Goal: Task Accomplishment & Management: Use online tool/utility

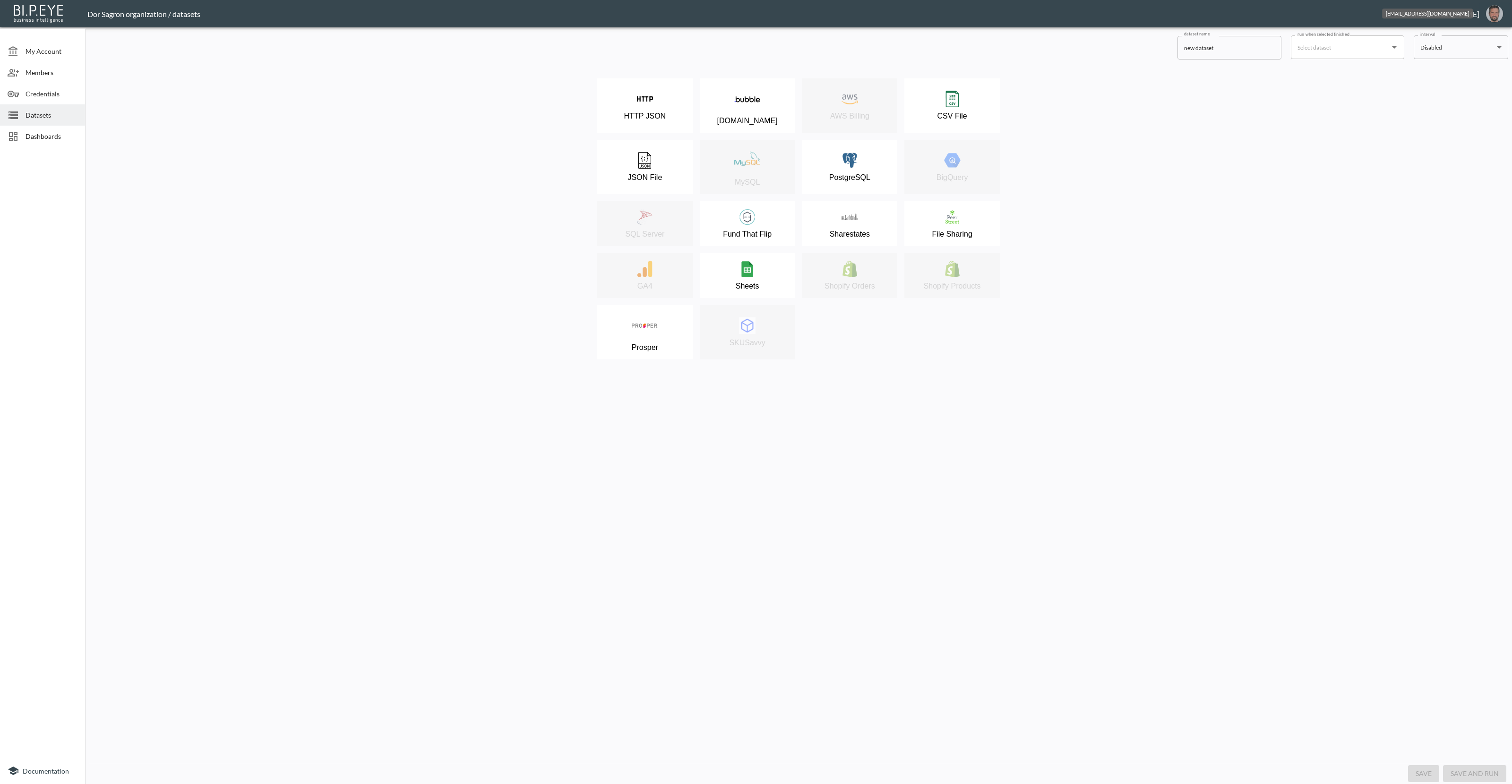
click at [1496, 19] on img "oron@bipeye.com" at bounding box center [1494, 14] width 17 height 17
click at [1479, 40] on li "Switch Organization" at bounding box center [1470, 37] width 81 height 17
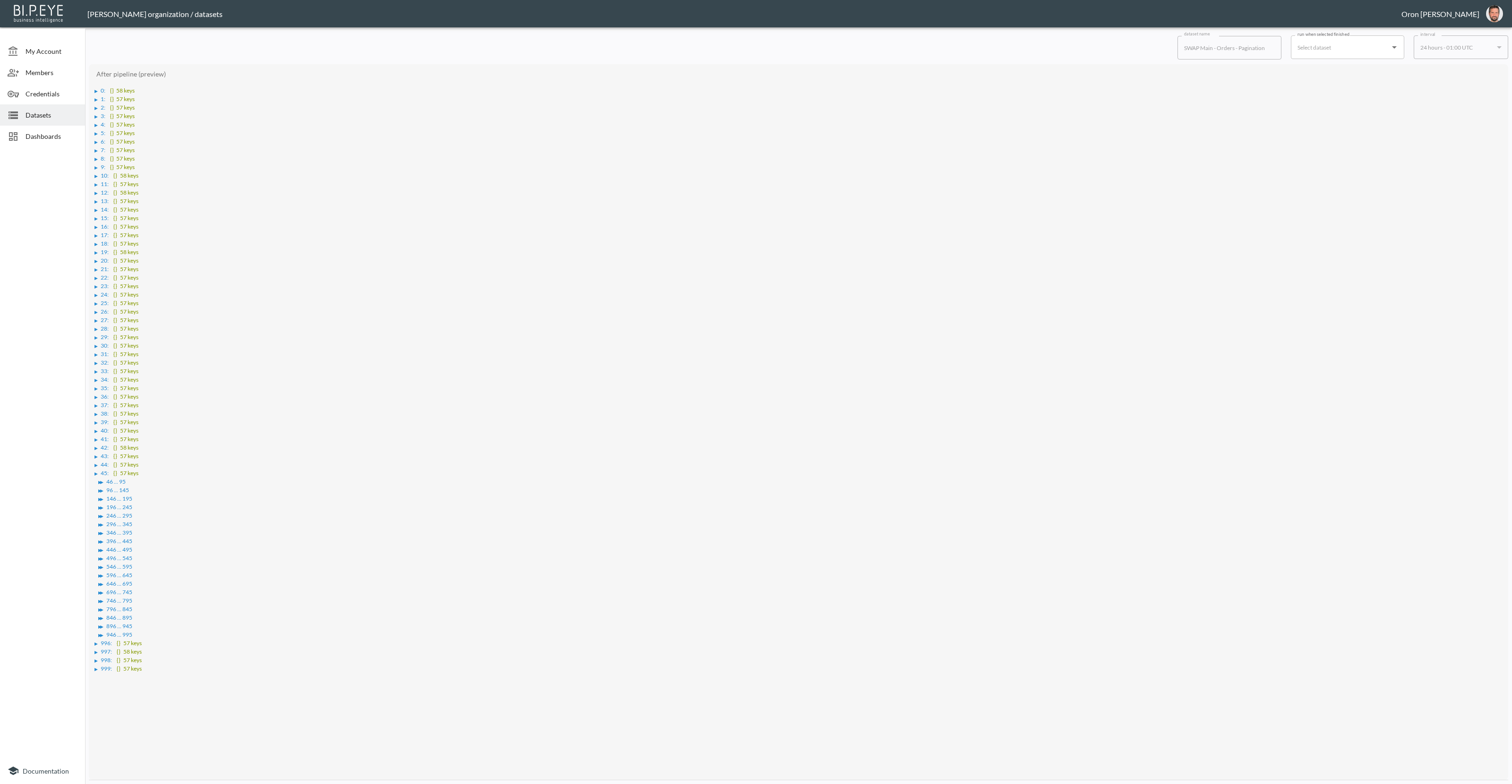
click at [55, 111] on span "Datasets" at bounding box center [52, 115] width 52 height 10
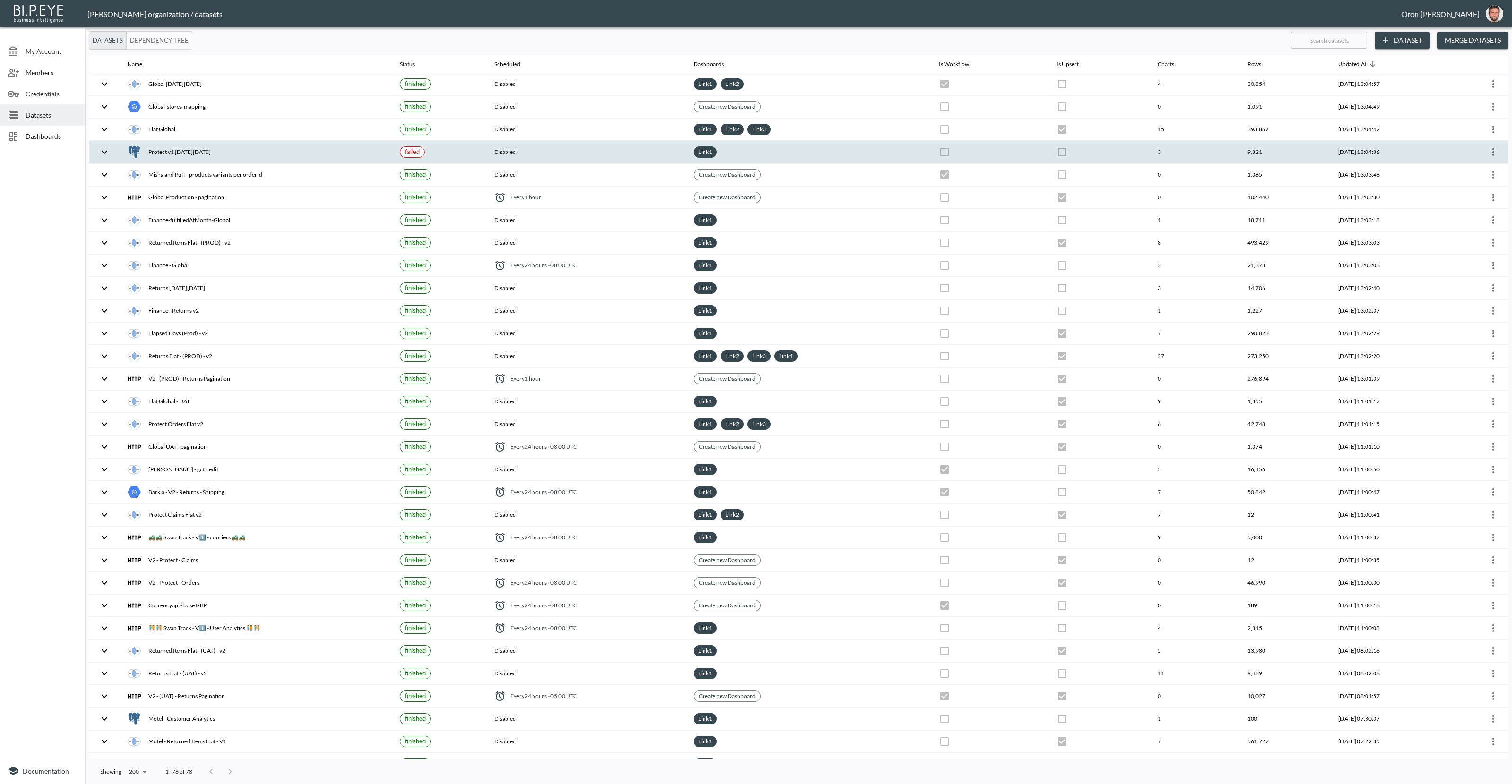
click at [189, 154] on div "Protect v1 [DATE][DATE]" at bounding box center [256, 152] width 257 height 13
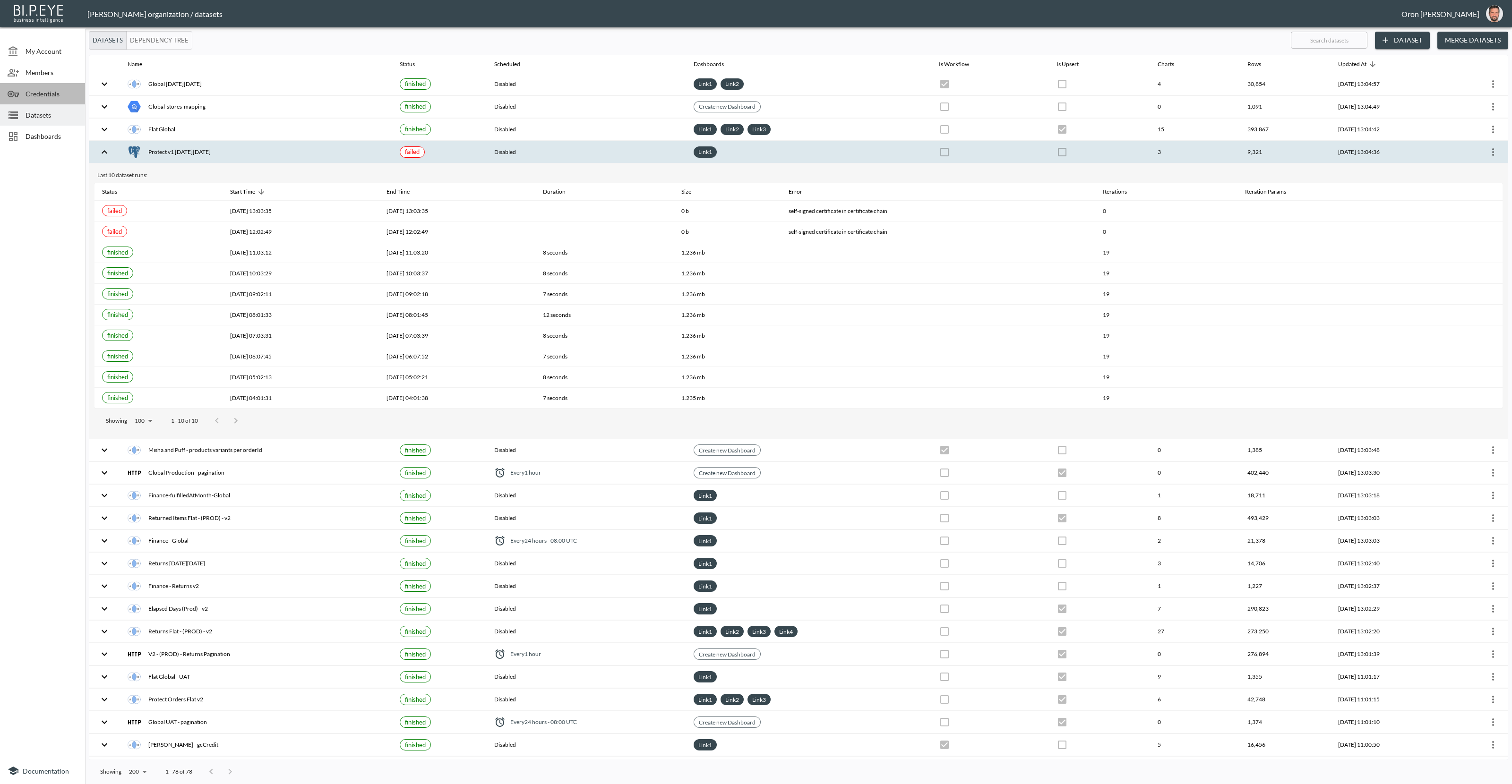
click at [56, 94] on span "Credentials" at bounding box center [52, 93] width 52 height 10
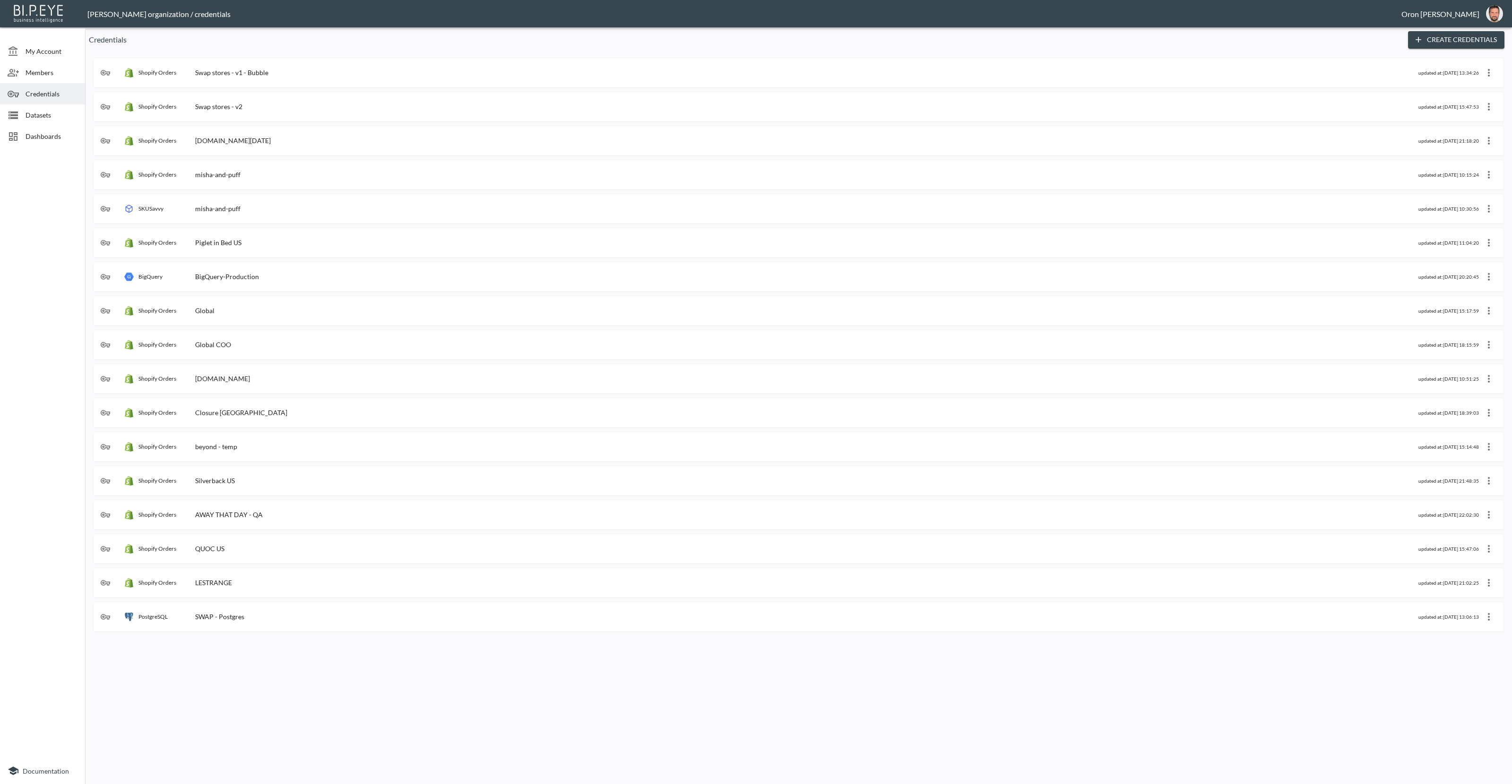
click at [1289, 623] on div "PostgreSQL SWAP - Postgres updated at: [DATE] 13:06:13" at bounding box center [798, 616] width 1395 height 15
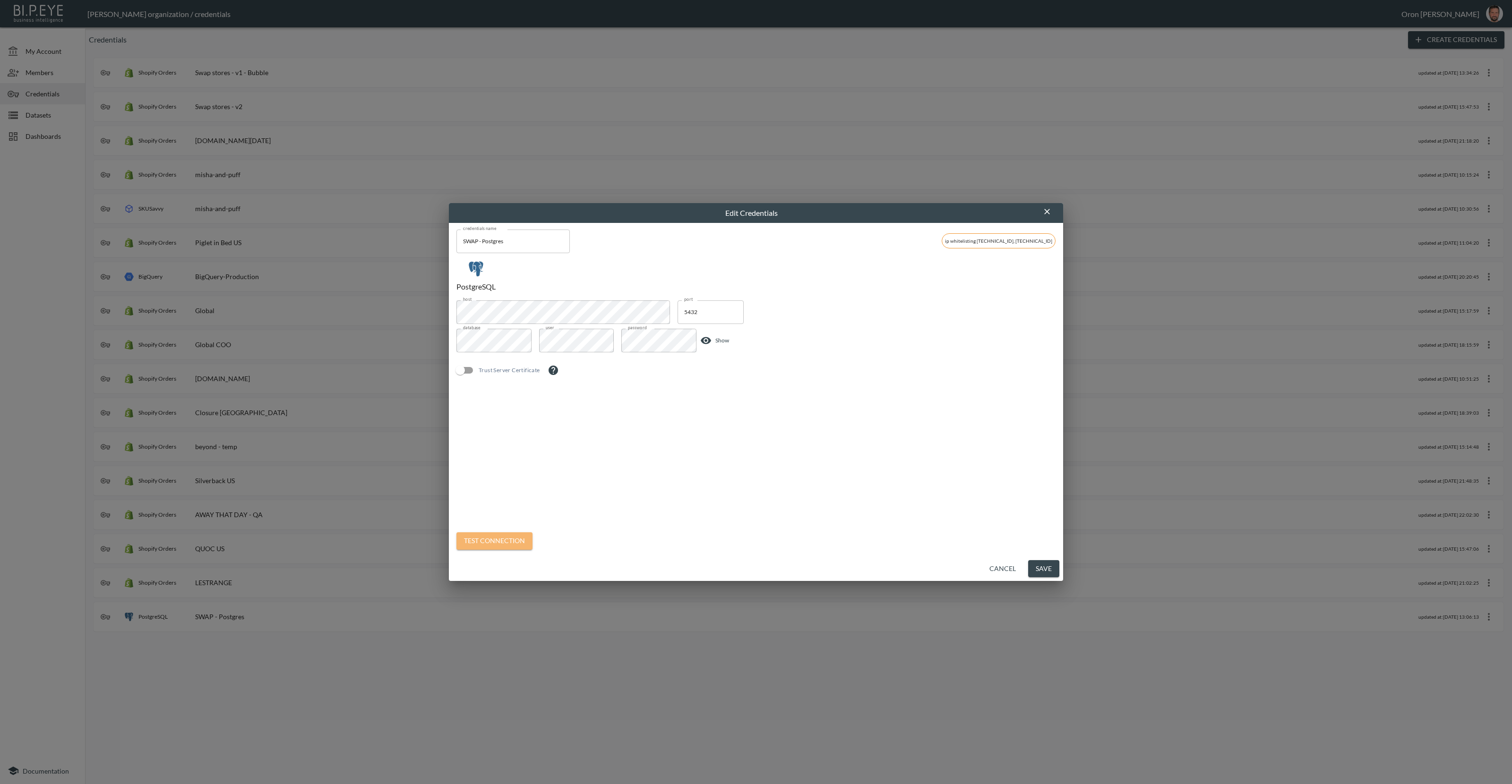
click at [519, 541] on button "Test Connection" at bounding box center [494, 541] width 76 height 18
click at [471, 371] on input "Trust Server Certificate" at bounding box center [460, 369] width 54 height 18
checkbox input "true"
click at [498, 529] on button "Test Connection" at bounding box center [494, 531] width 76 height 18
click at [1034, 567] on button "Save" at bounding box center [1043, 568] width 31 height 18
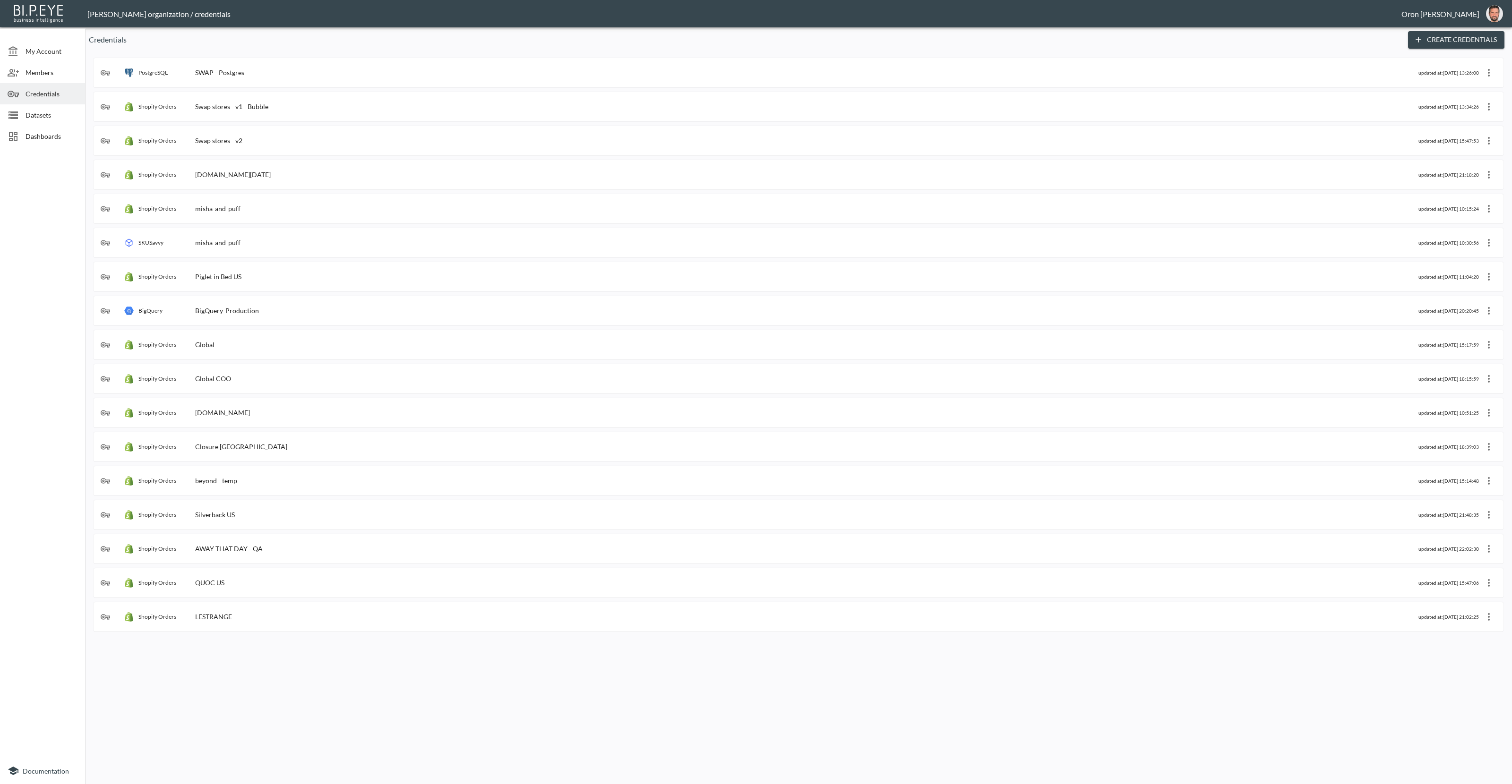
click at [52, 117] on span "Datasets" at bounding box center [52, 115] width 52 height 10
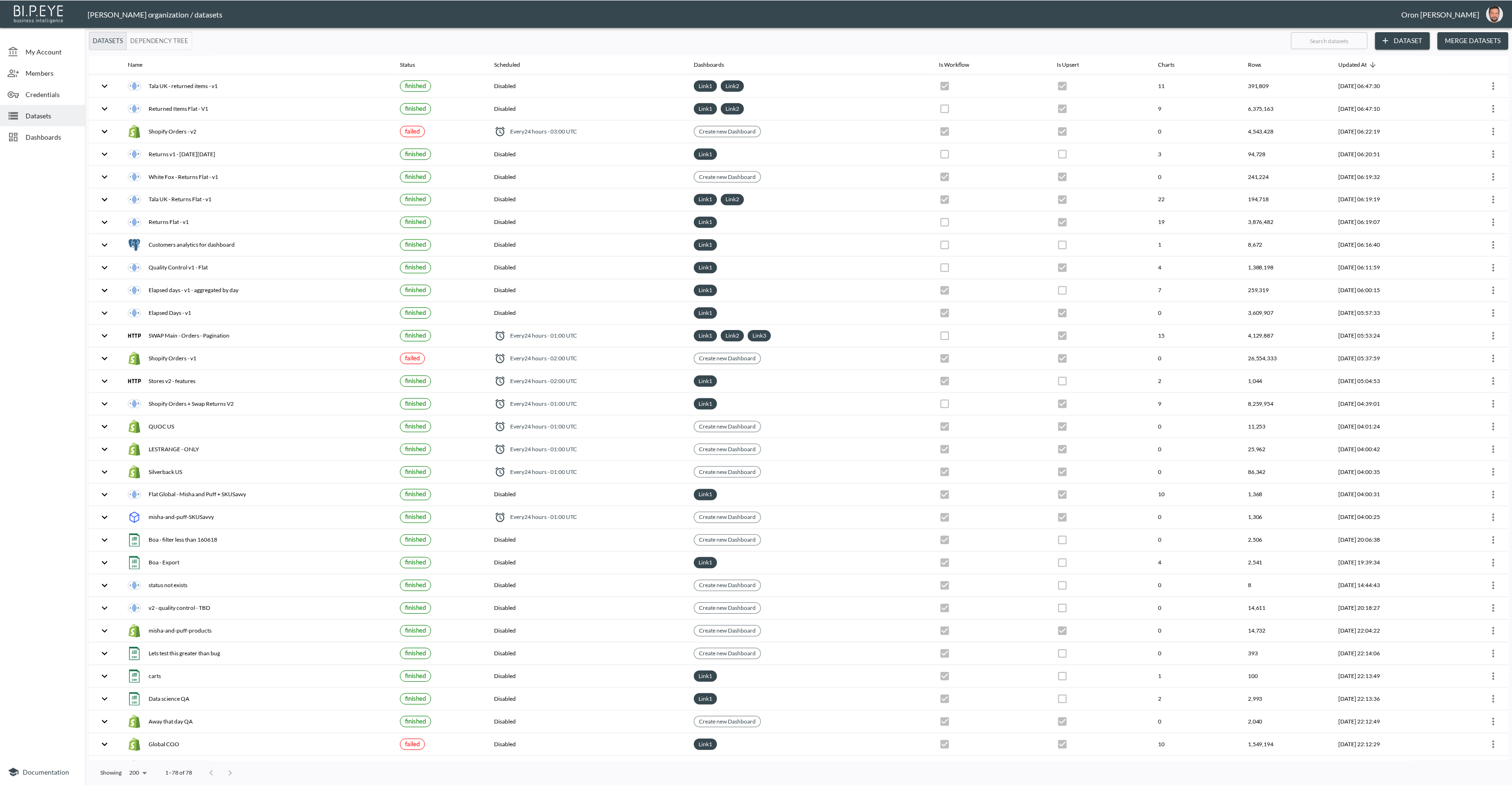
scroll to position [932, 0]
click at [1497, 11] on img "oron@bipeye.com" at bounding box center [1497, 14] width 17 height 17
click at [1452, 38] on li "Switch Organization" at bounding box center [1473, 37] width 82 height 17
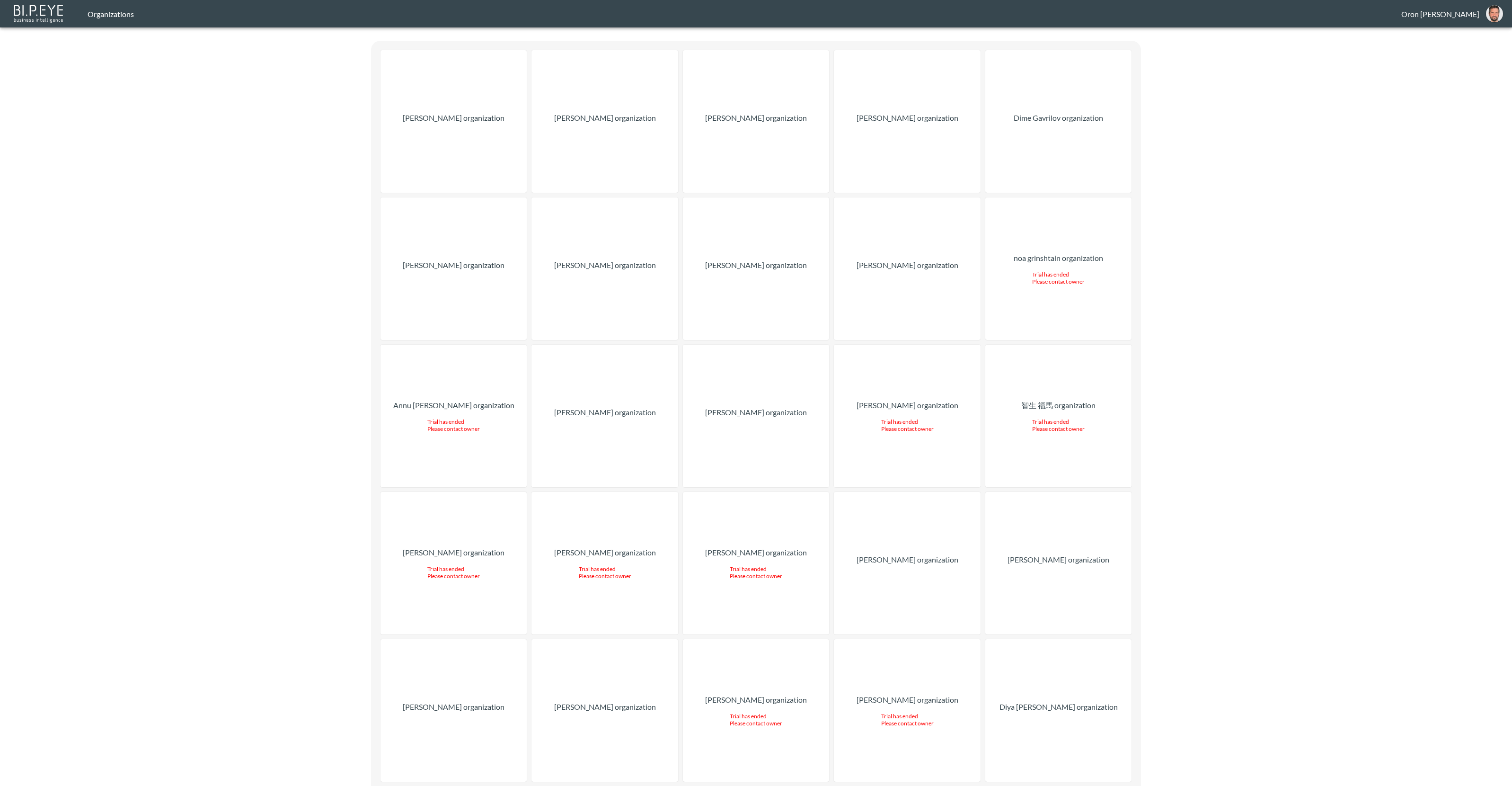
scroll to position [9191, 0]
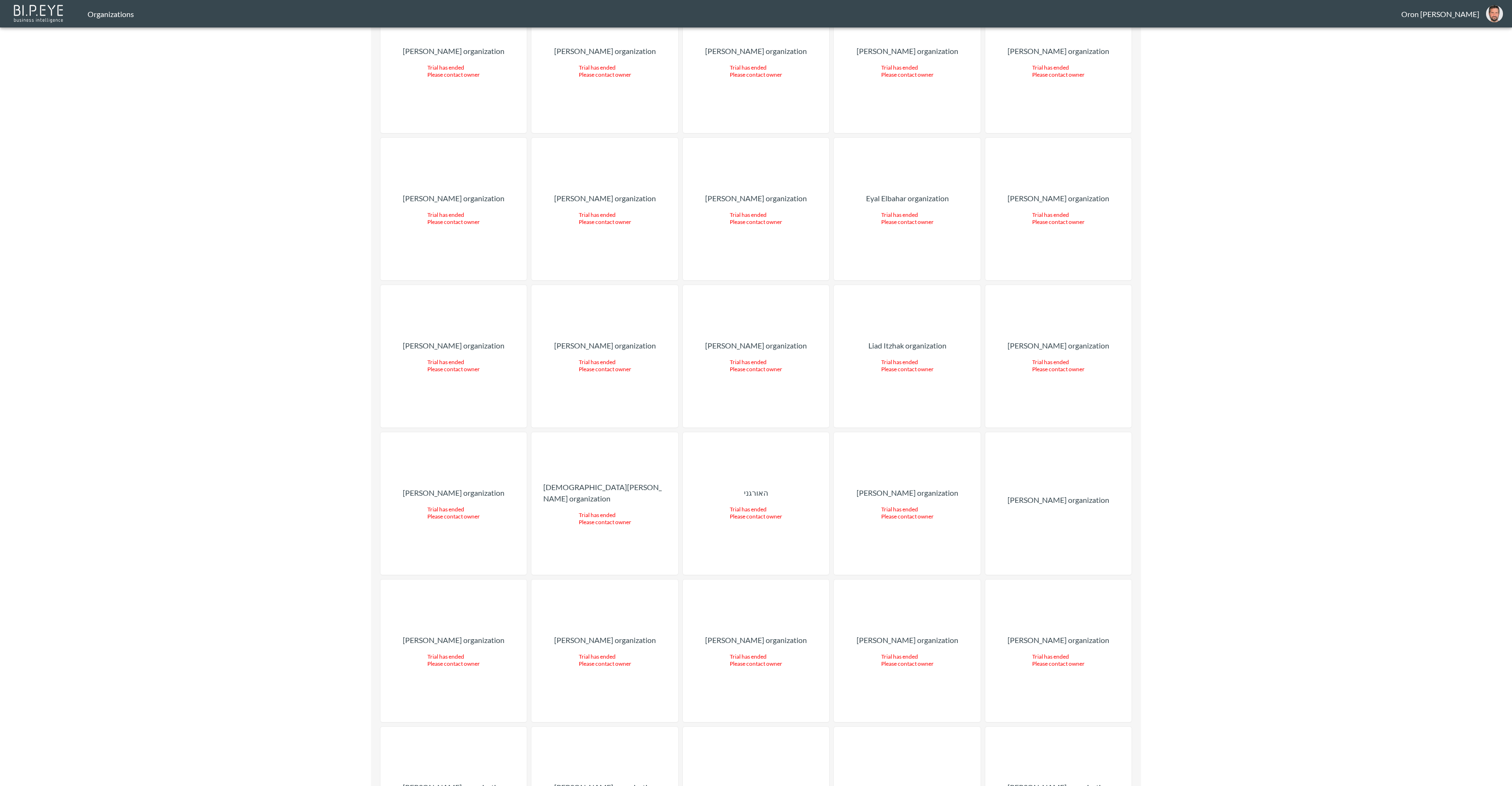
drag, startPoint x: 771, startPoint y: 401, endPoint x: 843, endPoint y: 344, distance: 91.8
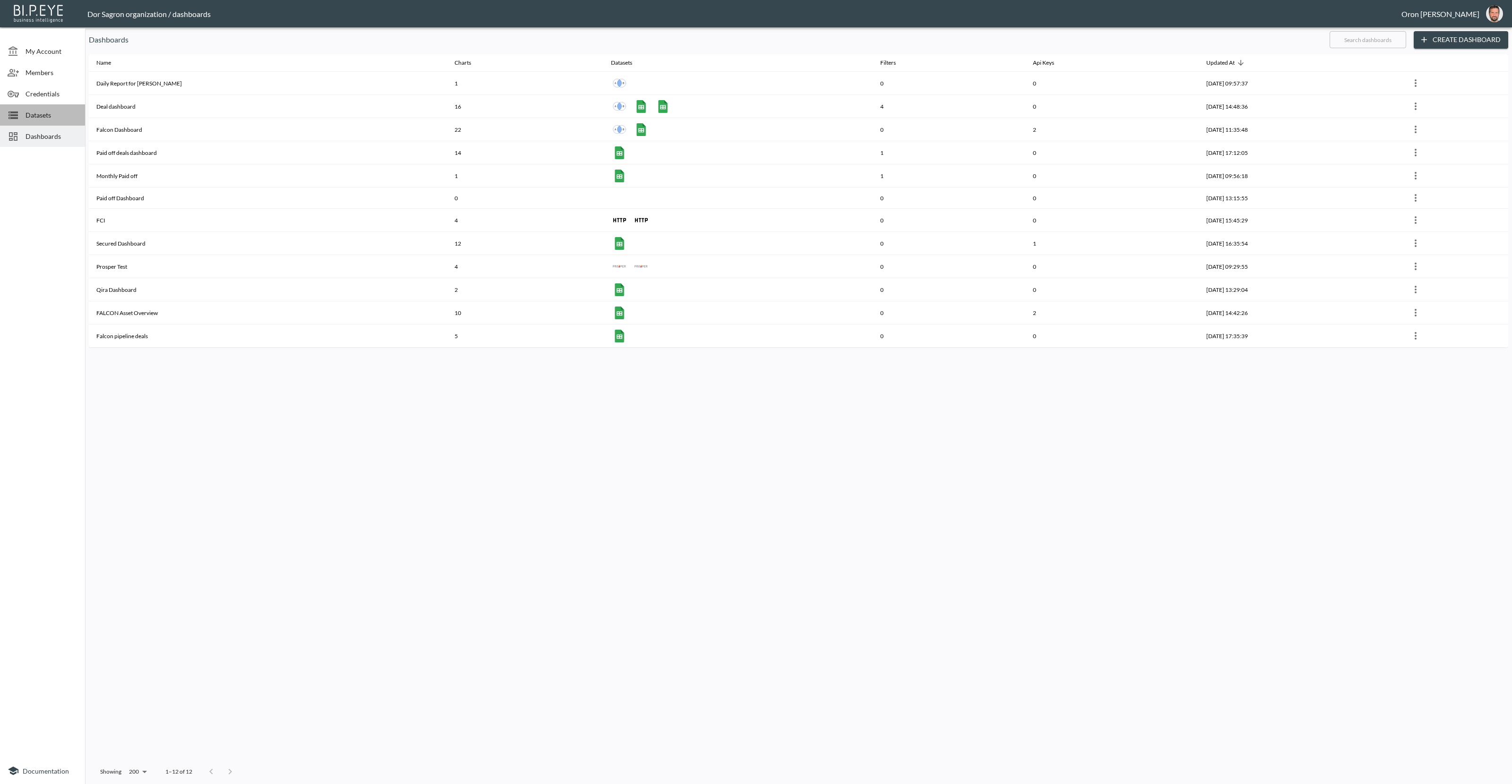
click at [56, 112] on span "Datasets" at bounding box center [52, 115] width 52 height 10
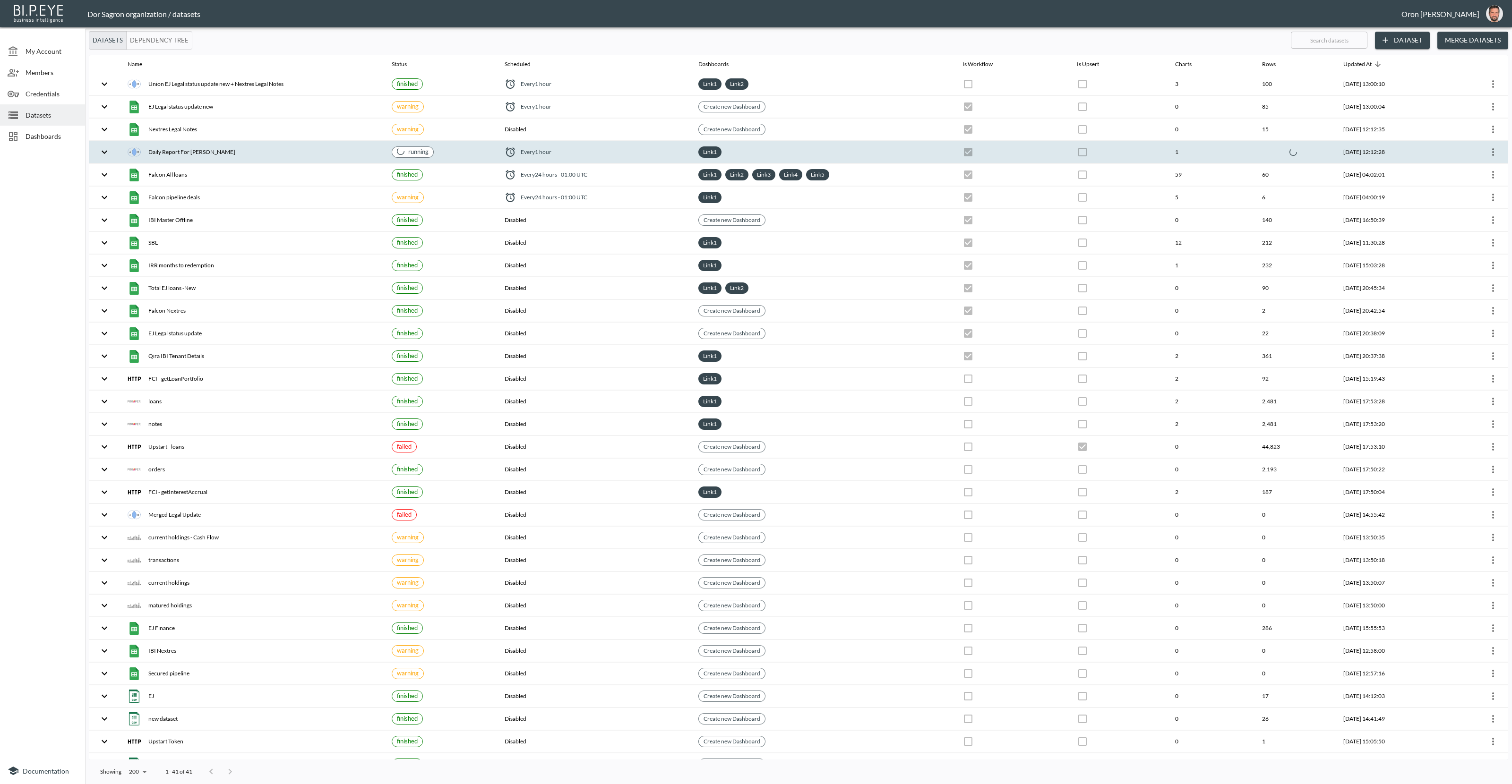
click at [1021, 148] on th at bounding box center [1011, 153] width 114 height 22
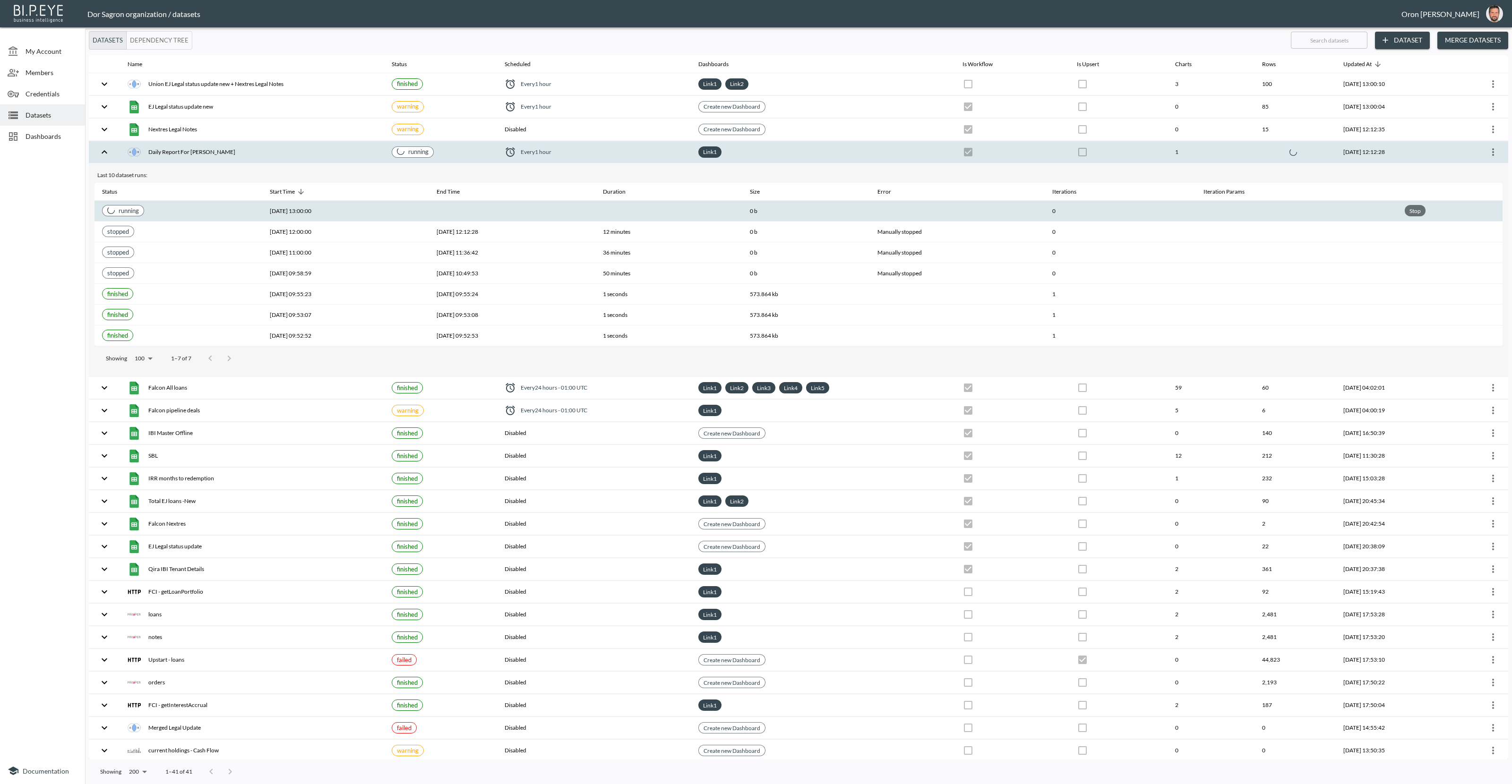
click at [1417, 209] on div "Stop" at bounding box center [1415, 210] width 15 height 12
checkbox input "true"
checkbox input "false"
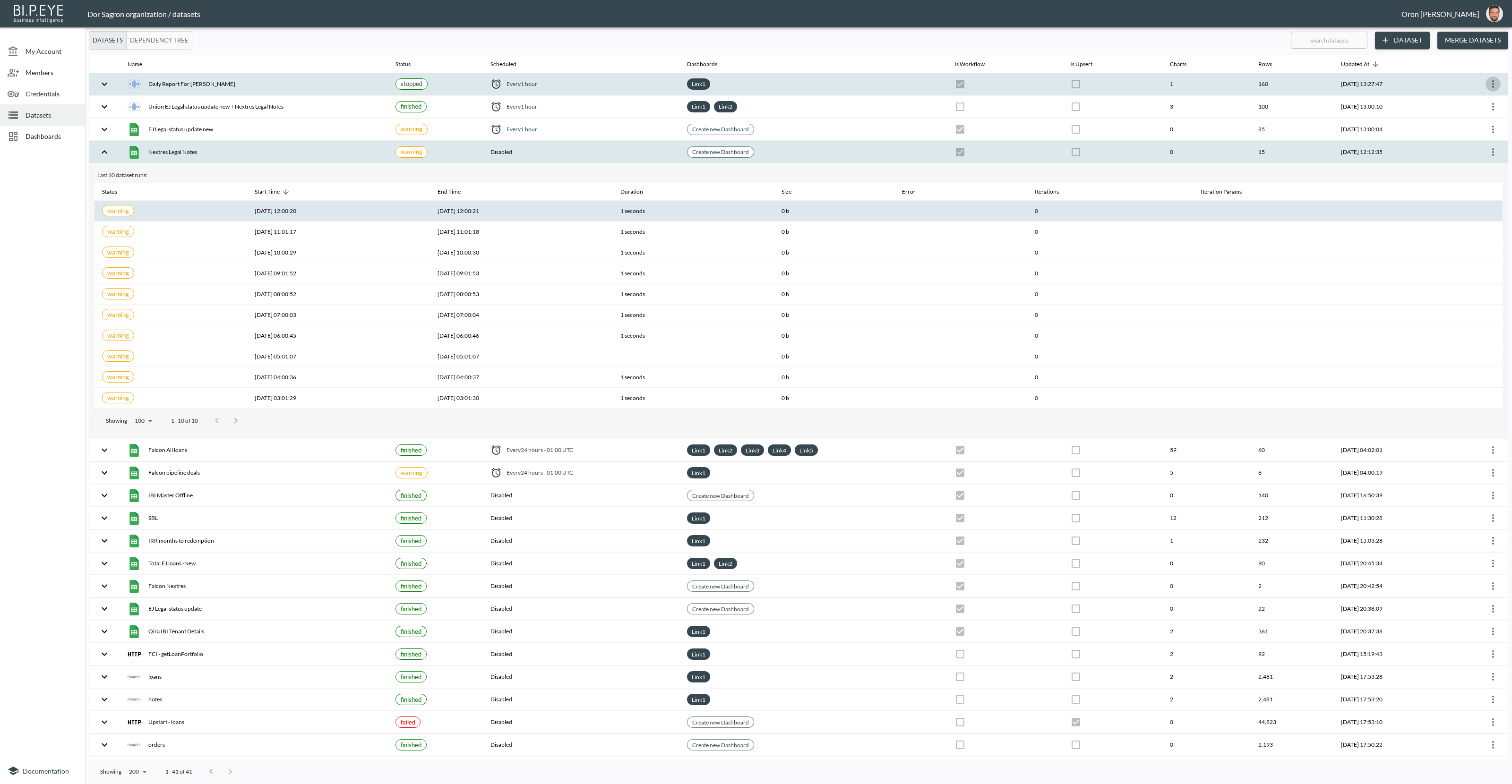
click at [1493, 85] on icon "more" at bounding box center [1493, 84] width 11 height 11
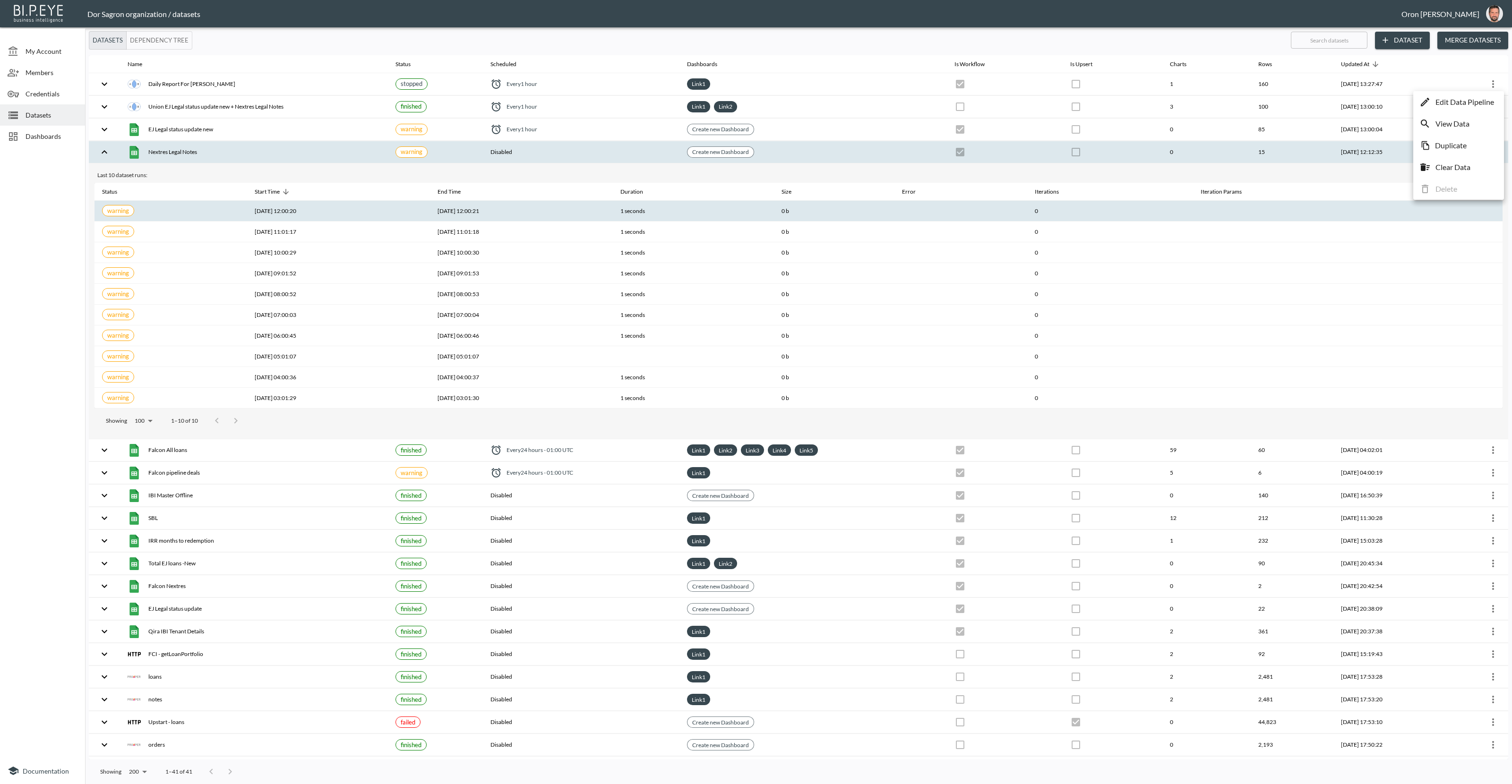
click at [1476, 100] on p "Edit Data Pipeline" at bounding box center [1464, 102] width 58 height 11
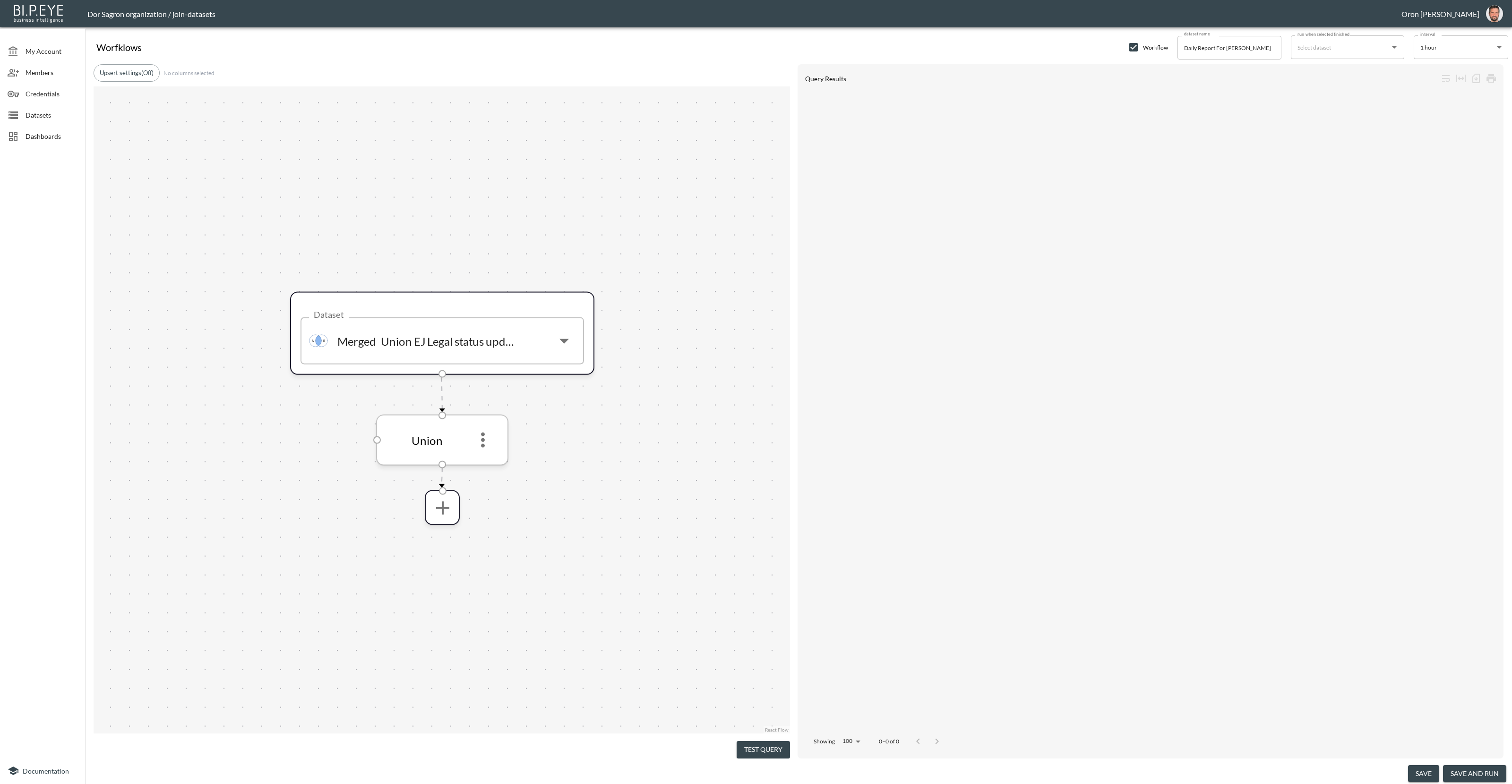
click at [481, 444] on icon "more" at bounding box center [483, 440] width 4 height 15
click at [481, 463] on p "Edit" at bounding box center [476, 466] width 13 height 11
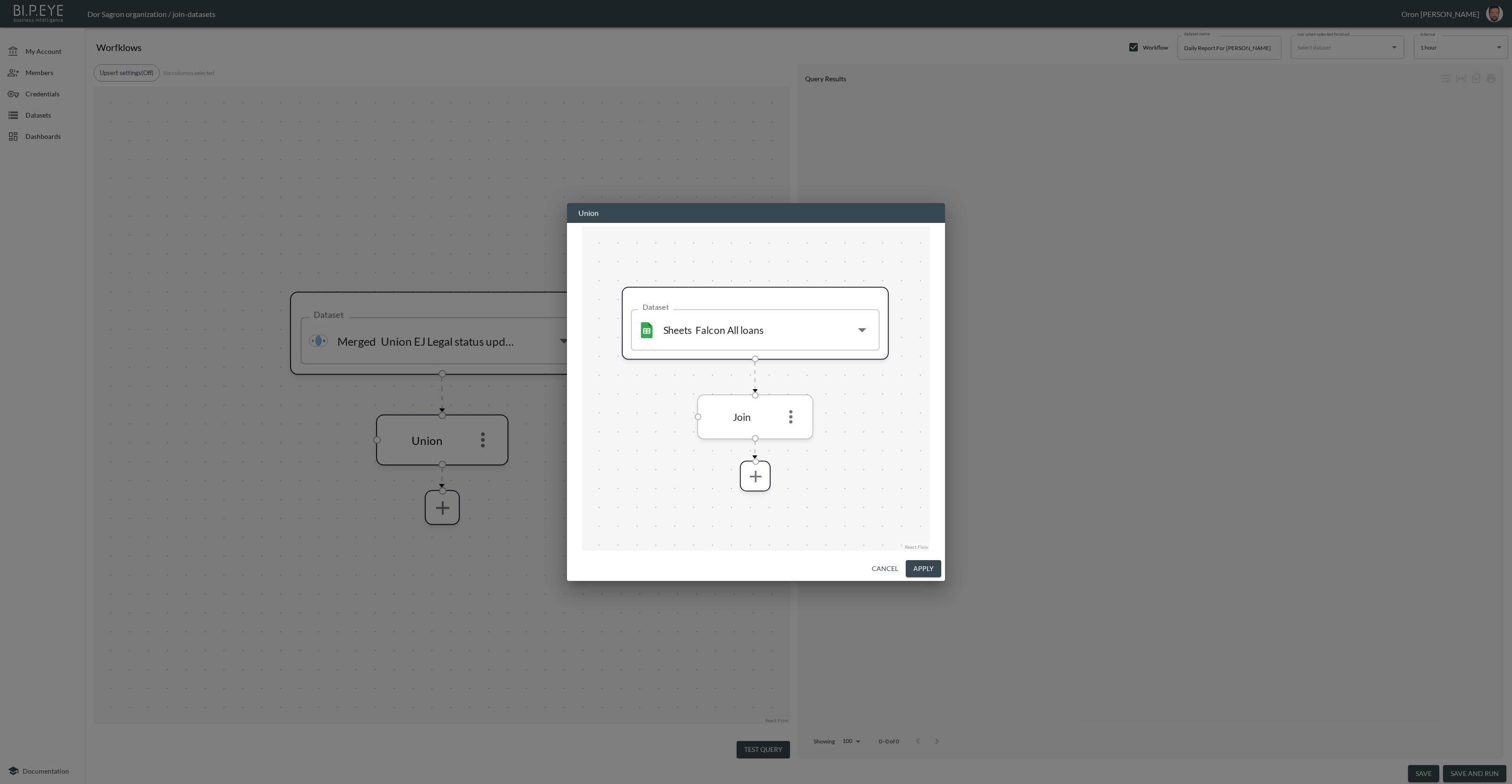
click at [797, 411] on icon "more" at bounding box center [791, 416] width 19 height 19
click at [781, 433] on li "Edit" at bounding box center [791, 441] width 42 height 17
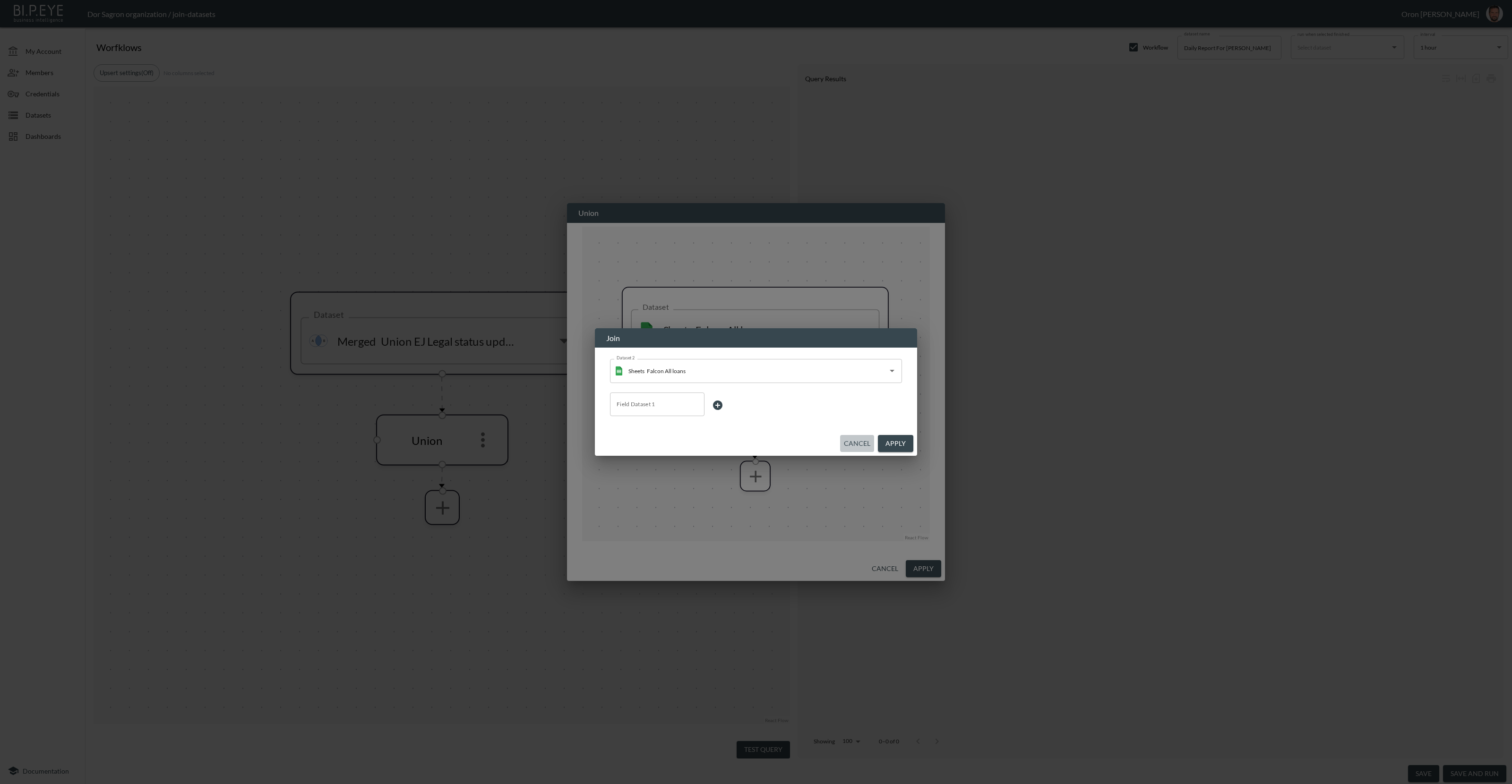
click at [851, 442] on button "Cancel" at bounding box center [856, 443] width 34 height 18
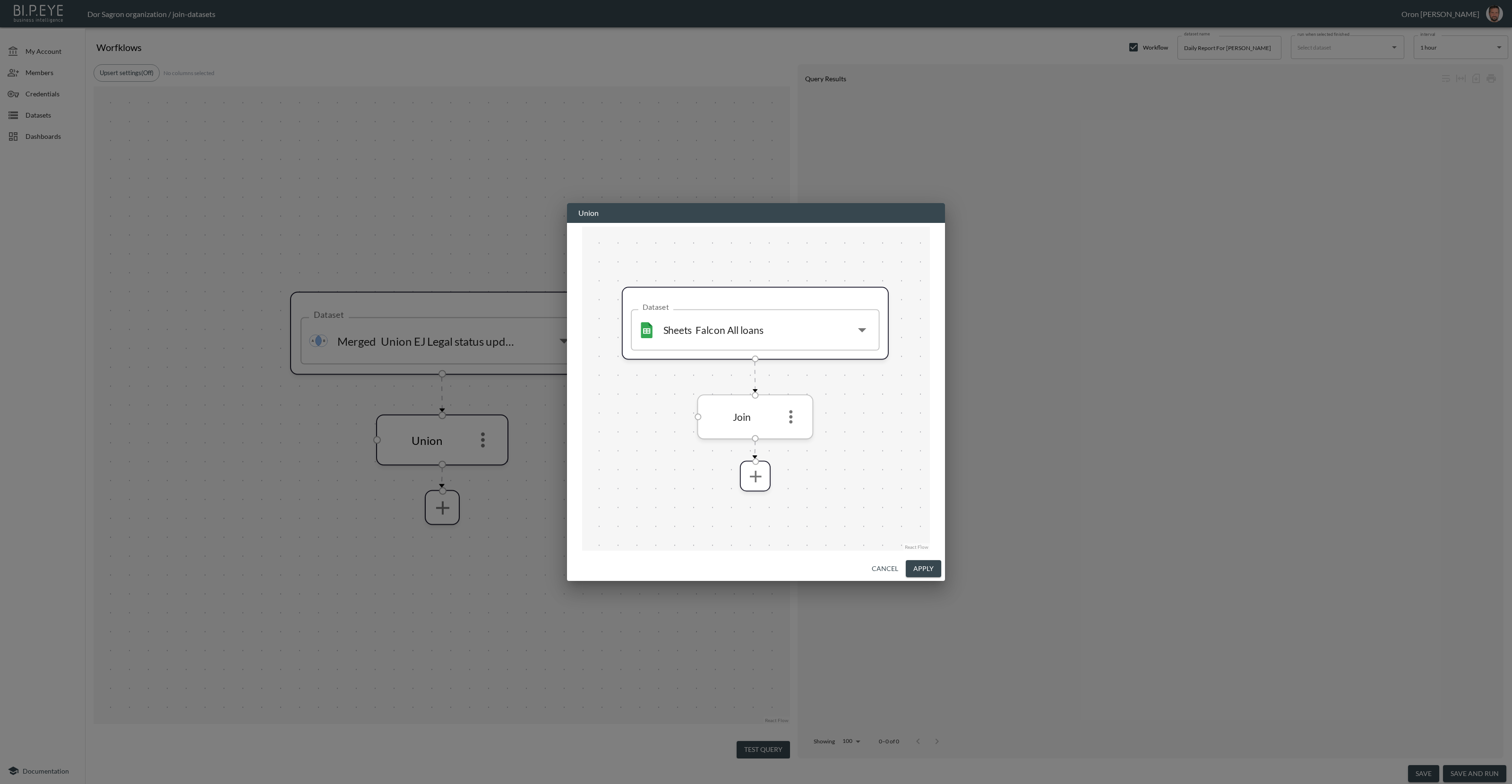
click at [795, 417] on icon "more" at bounding box center [791, 416] width 19 height 19
drag, startPoint x: 799, startPoint y: 456, endPoint x: 836, endPoint y: 473, distance: 40.7
click at [800, 456] on p "Remove" at bounding box center [791, 462] width 27 height 11
drag, startPoint x: 924, startPoint y: 568, endPoint x: 920, endPoint y: 563, distance: 6.4
click at [924, 567] on button "Apply" at bounding box center [923, 568] width 35 height 18
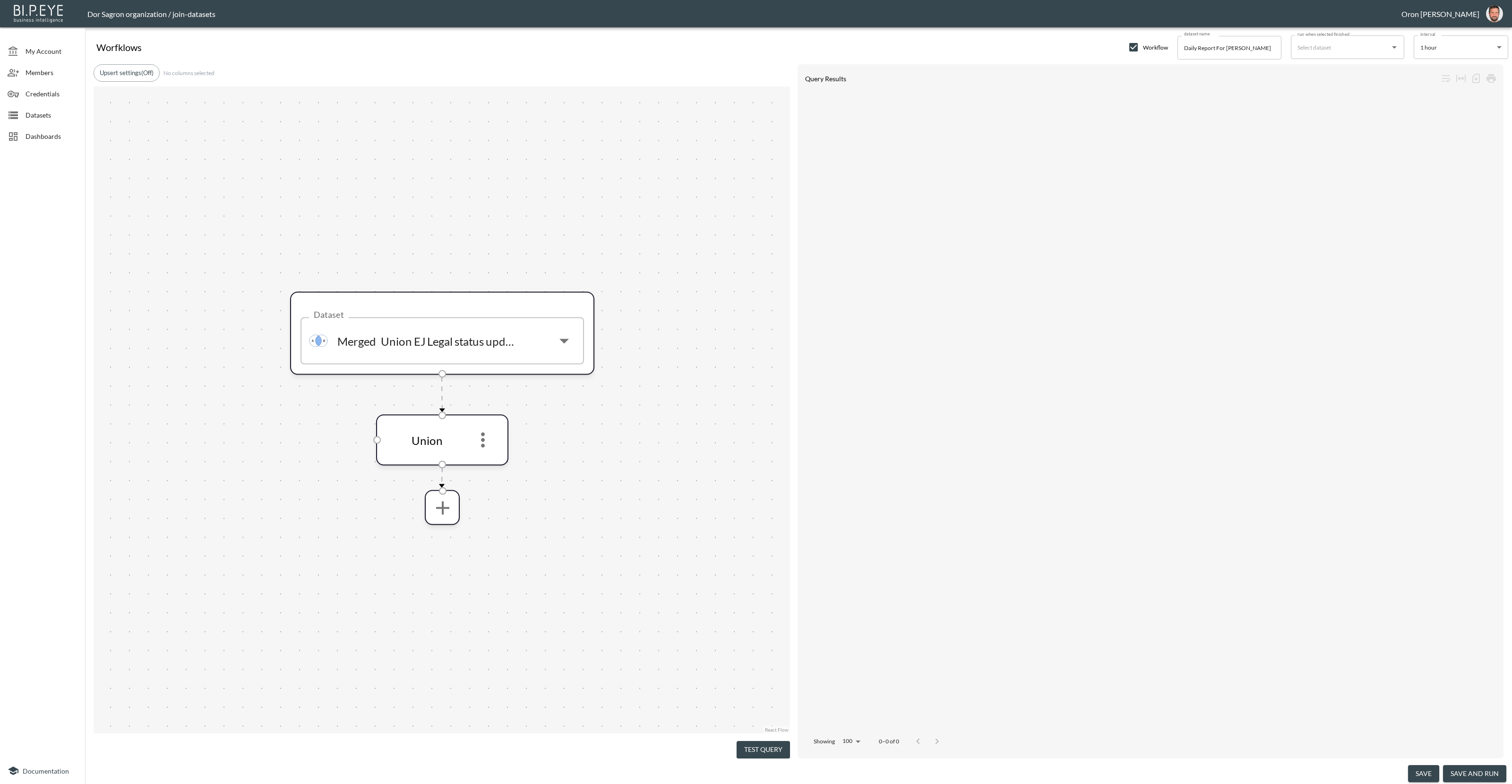
click at [781, 741] on button "Test Query" at bounding box center [764, 750] width 54 height 18
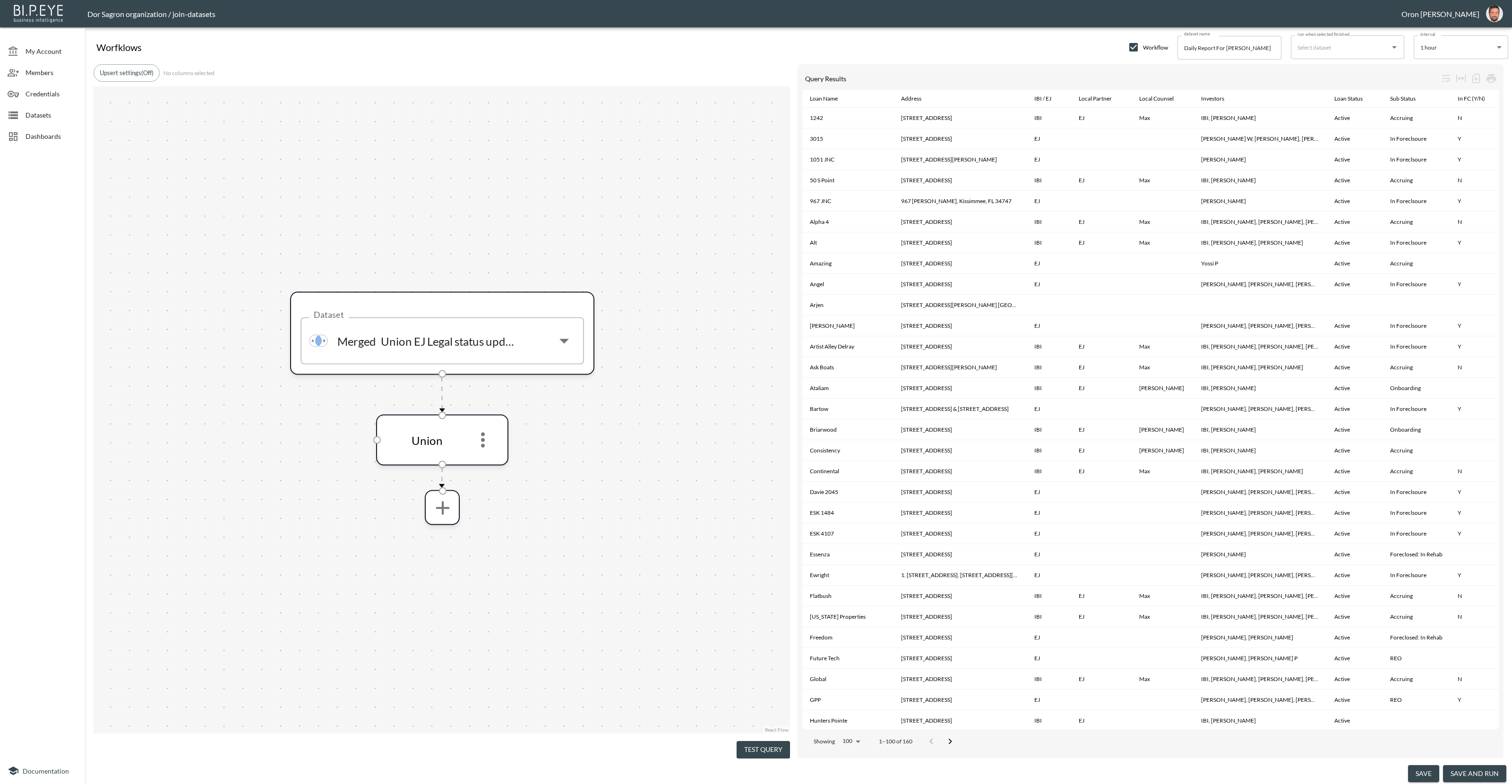
click at [1458, 775] on button "save and run" at bounding box center [1475, 774] width 63 height 18
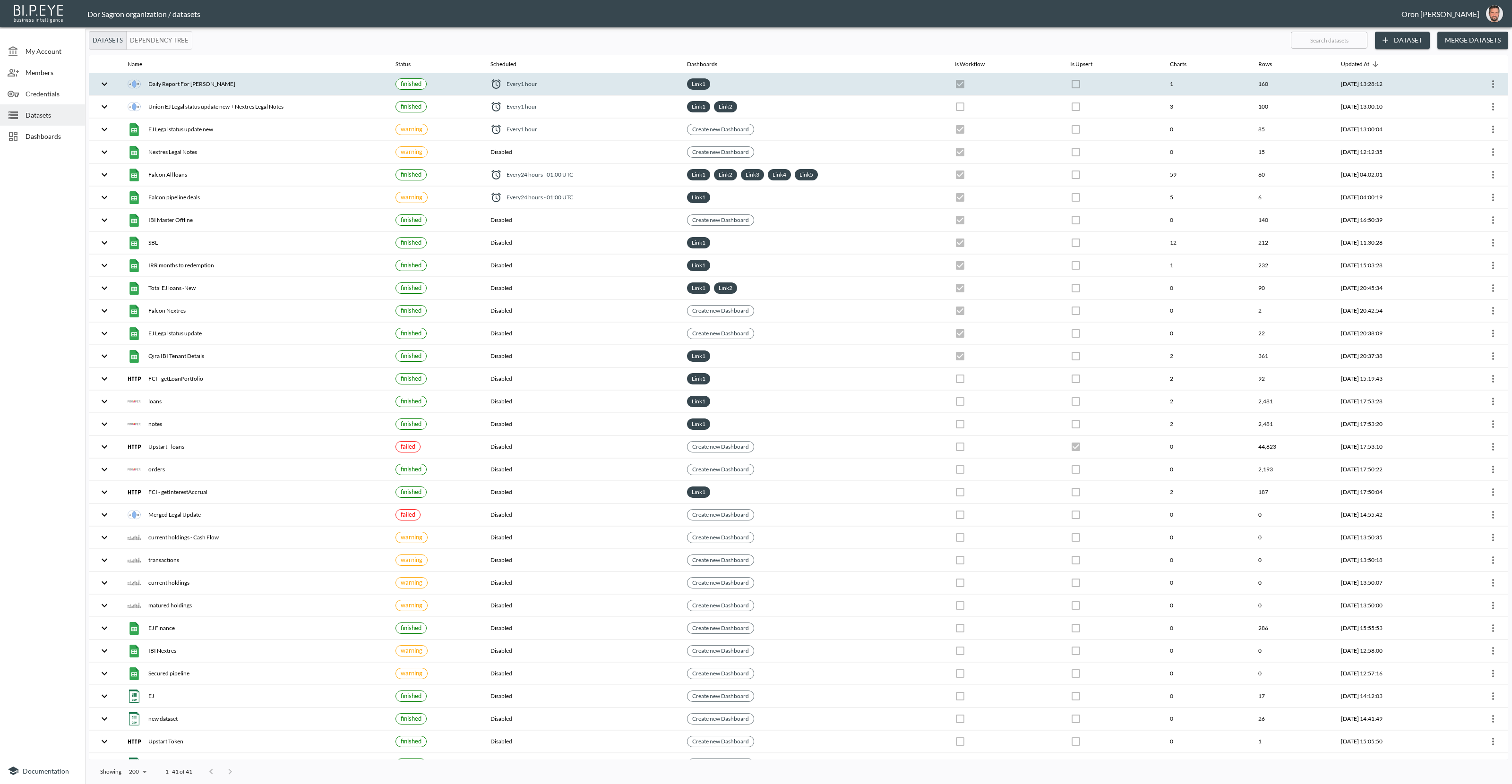
click at [590, 84] on div "Every 1 hour" at bounding box center [581, 84] width 181 height 11
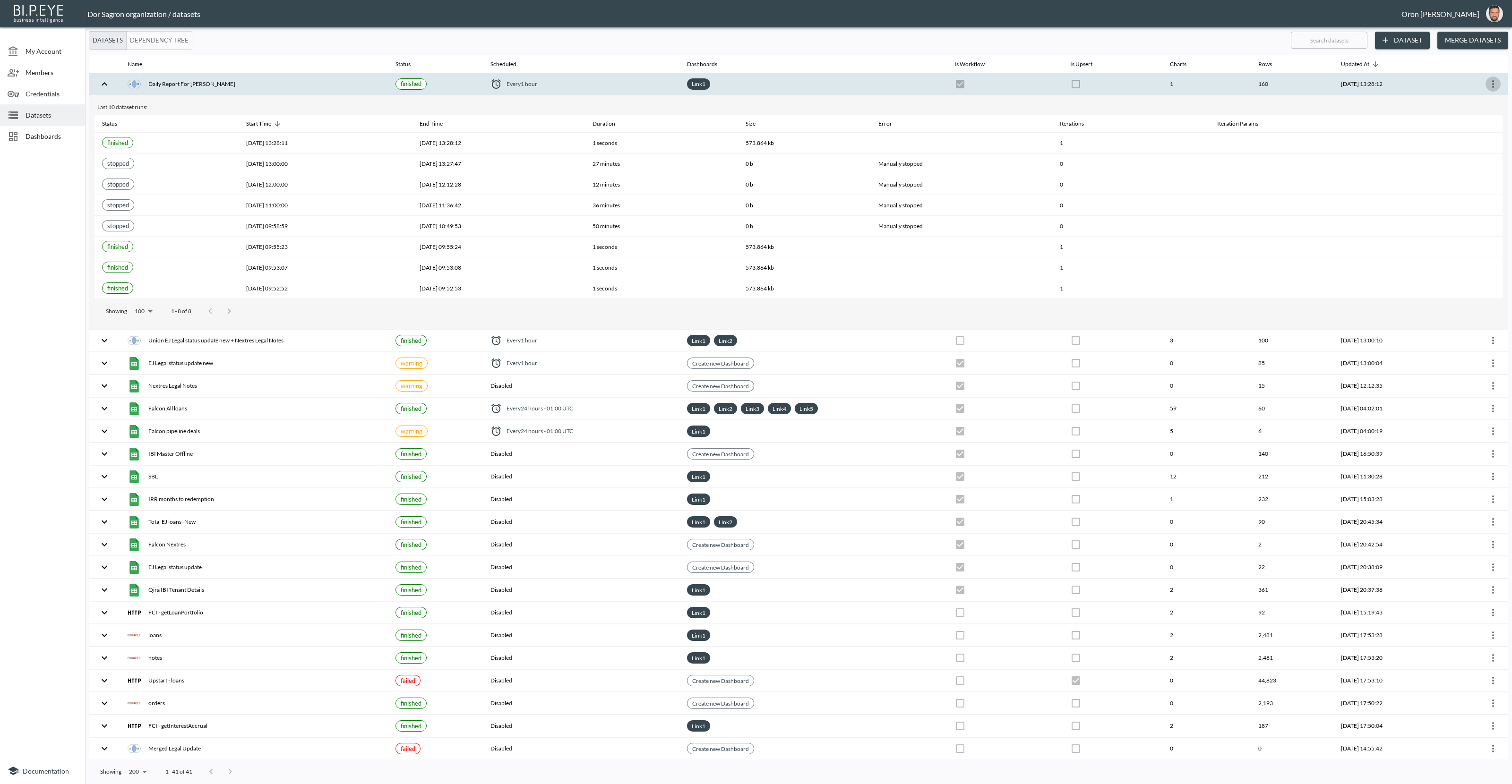
click at [1491, 80] on icon "more" at bounding box center [1493, 84] width 11 height 11
drag, startPoint x: 1470, startPoint y: 125, endPoint x: 1185, endPoint y: 177, distance: 289.7
click at [1469, 126] on li "View Data" at bounding box center [1458, 124] width 86 height 17
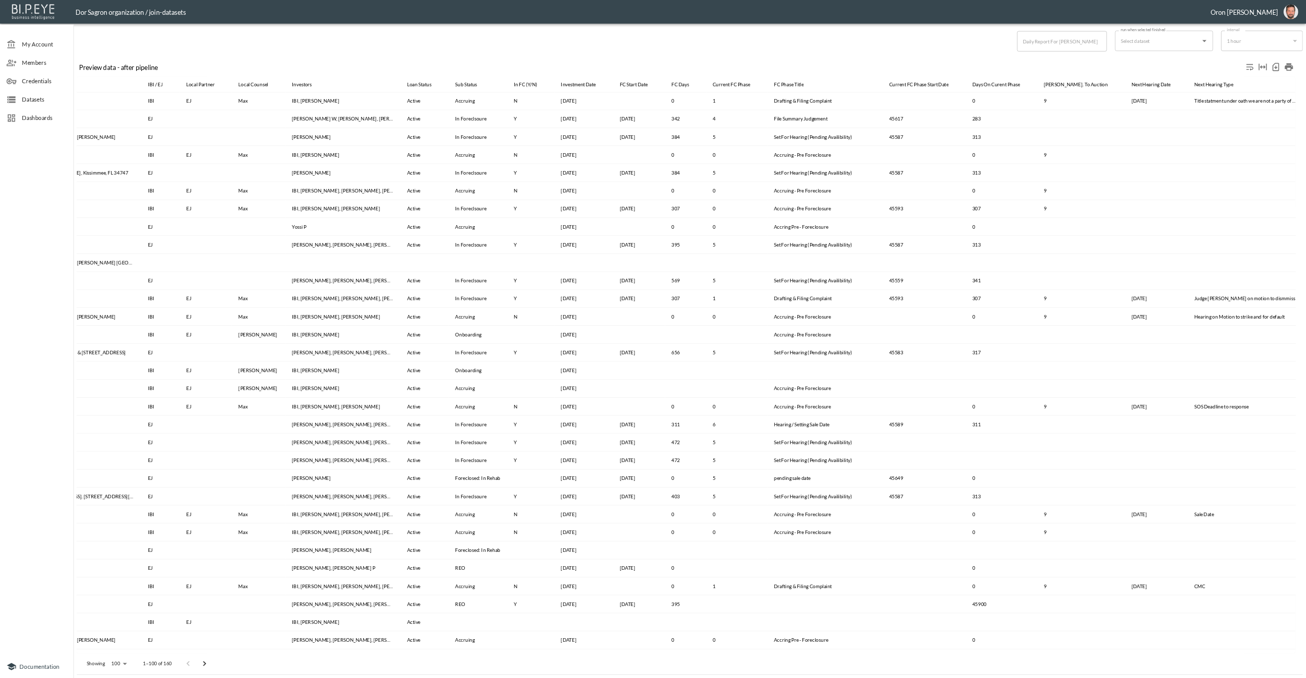
scroll to position [0, 315]
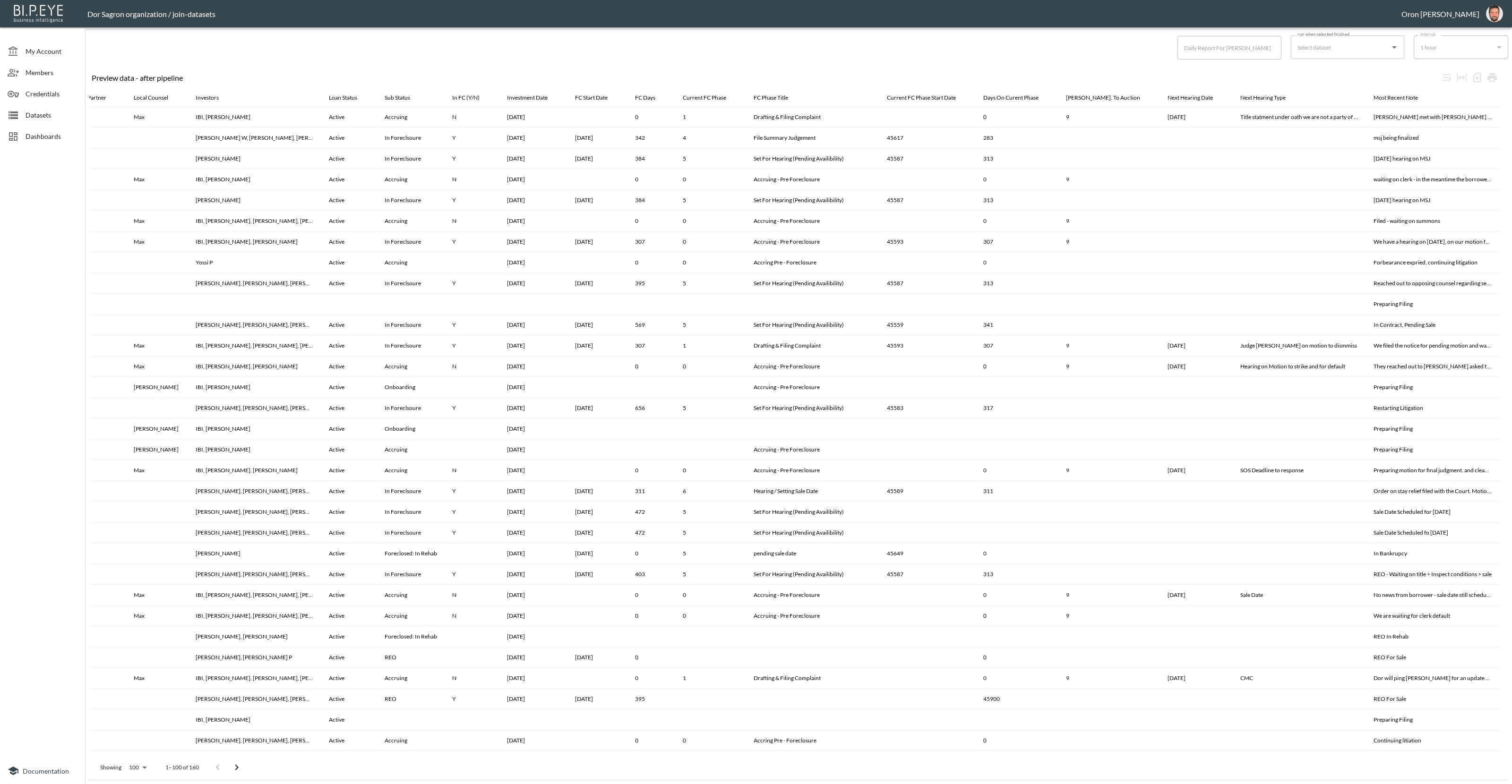
click at [60, 113] on span "Datasets" at bounding box center [52, 115] width 52 height 10
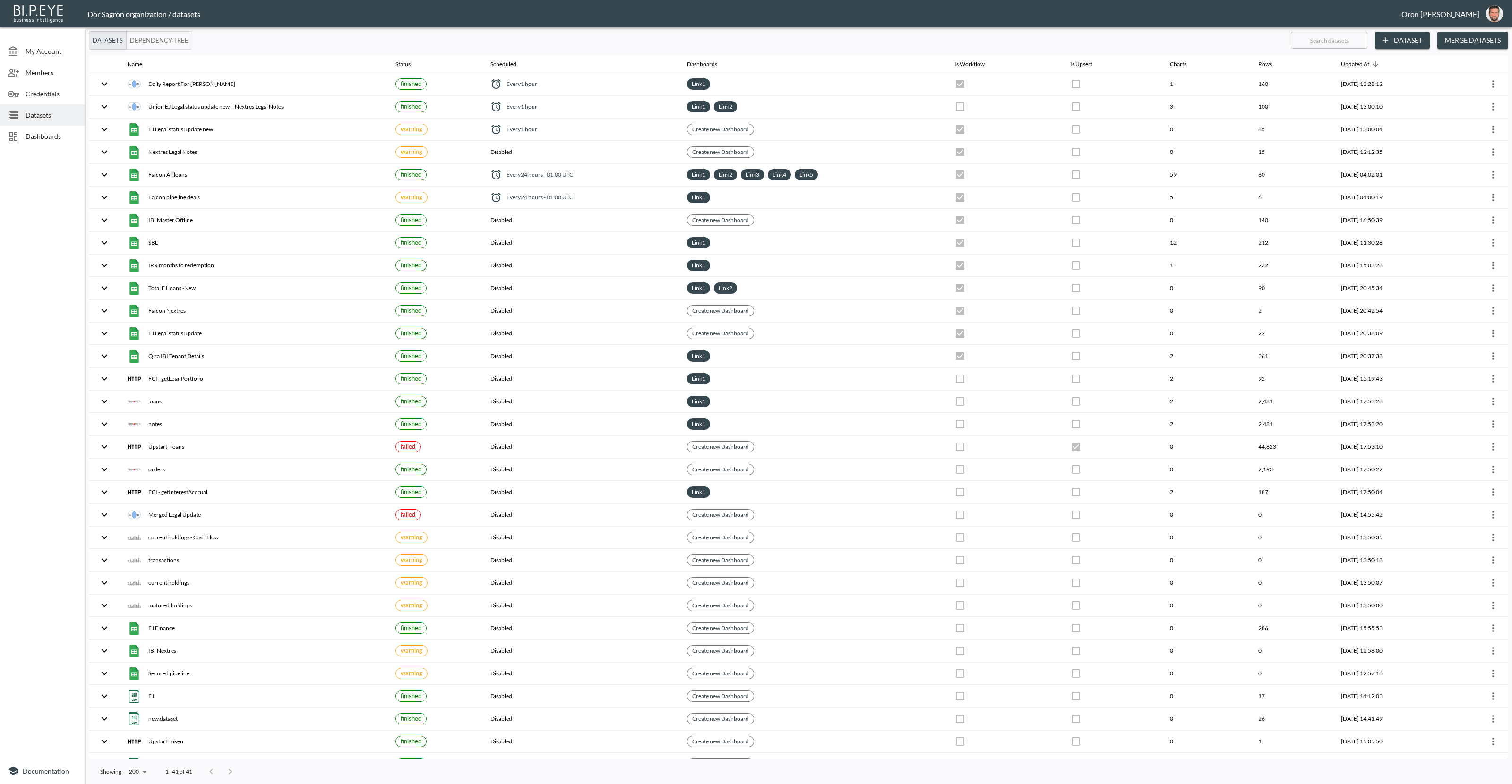
click at [1385, 42] on icon "button" at bounding box center [1385, 40] width 9 height 9
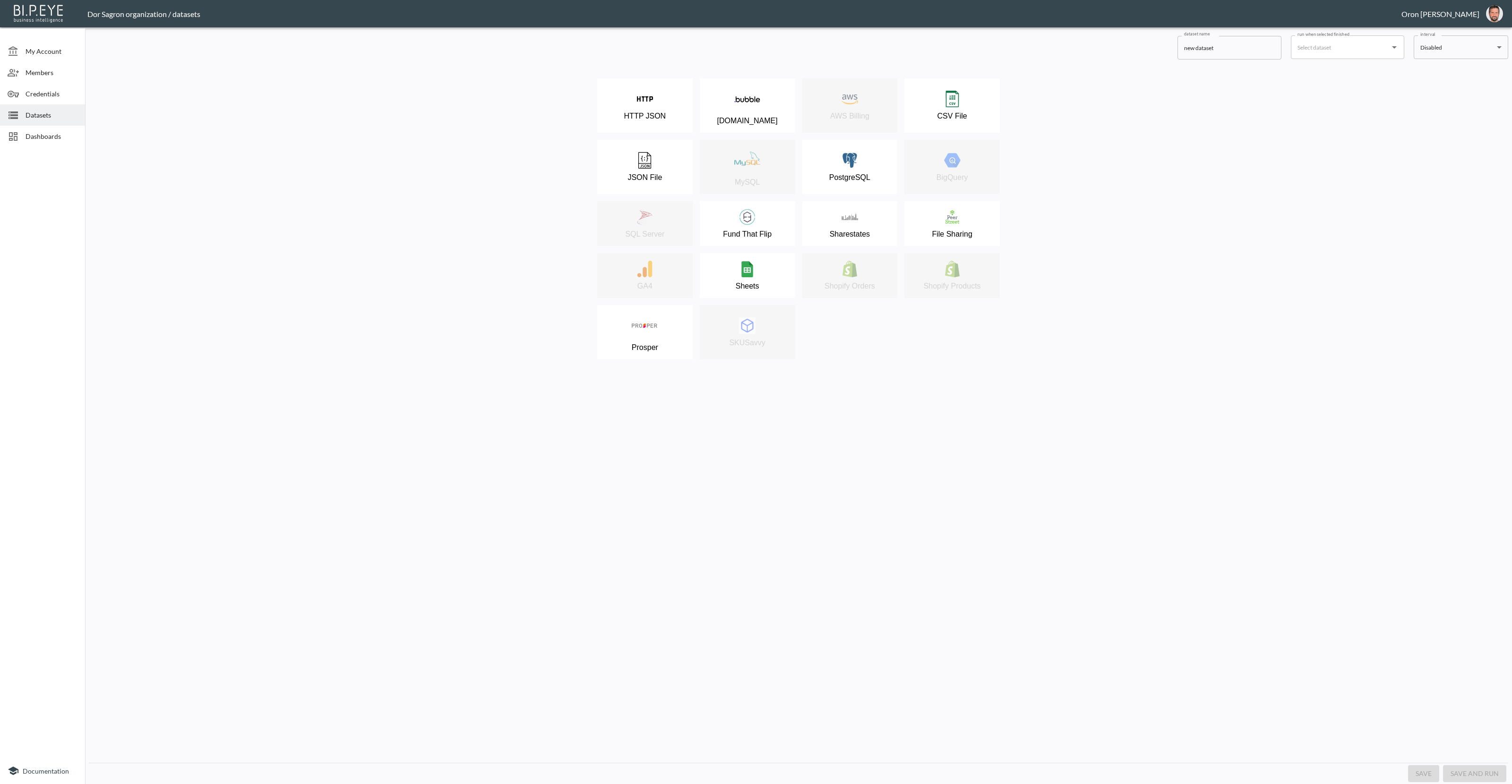
click at [1069, 381] on div "HTTP JSON [DOMAIN_NAME] AWS Billing CSV File JSON File MySQL PostgreSQL BigQuer…" at bounding box center [798, 410] width 1419 height 703
click at [756, 272] on div "Sheets" at bounding box center [747, 276] width 86 height 30
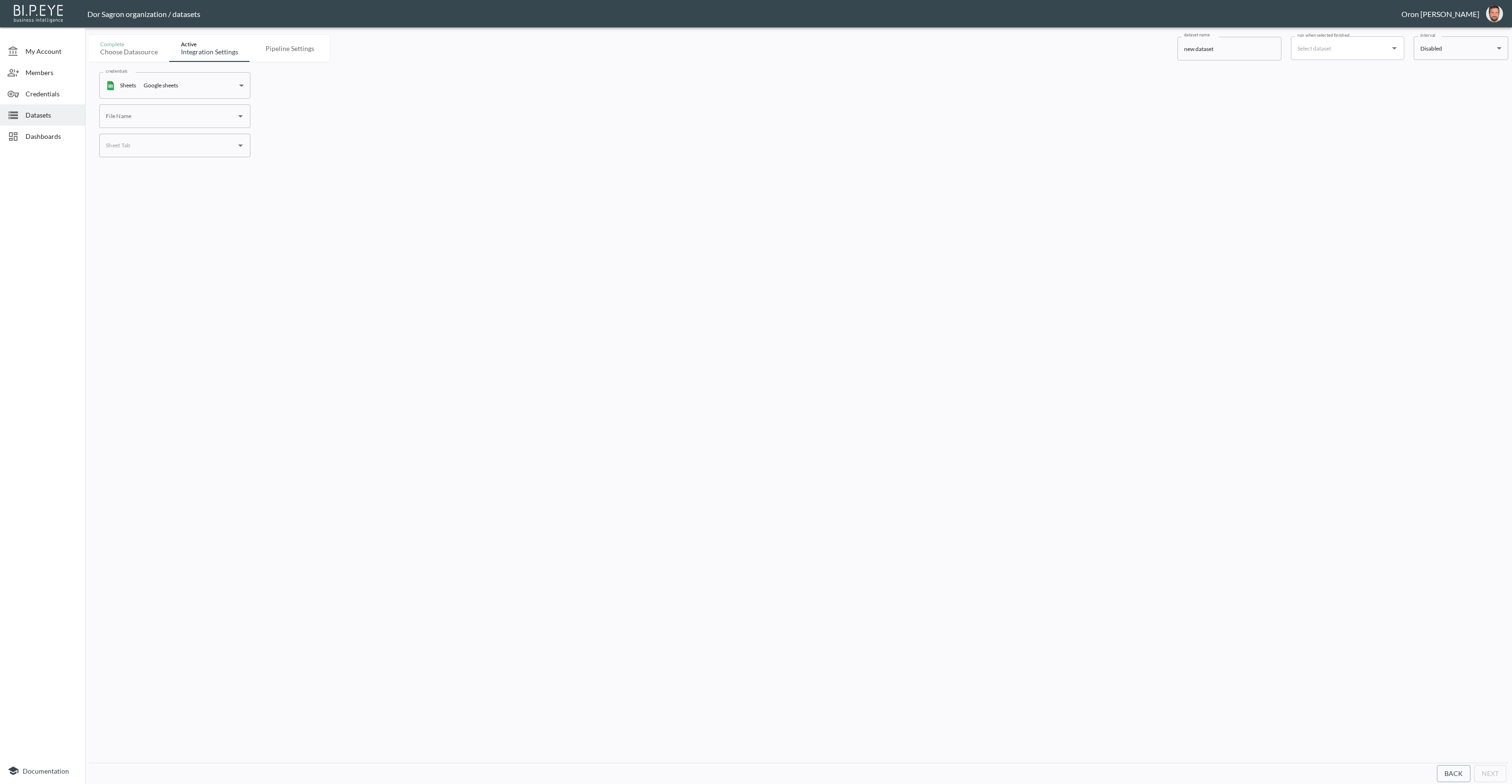
click at [181, 108] on input "File Name" at bounding box center [168, 116] width 129 height 15
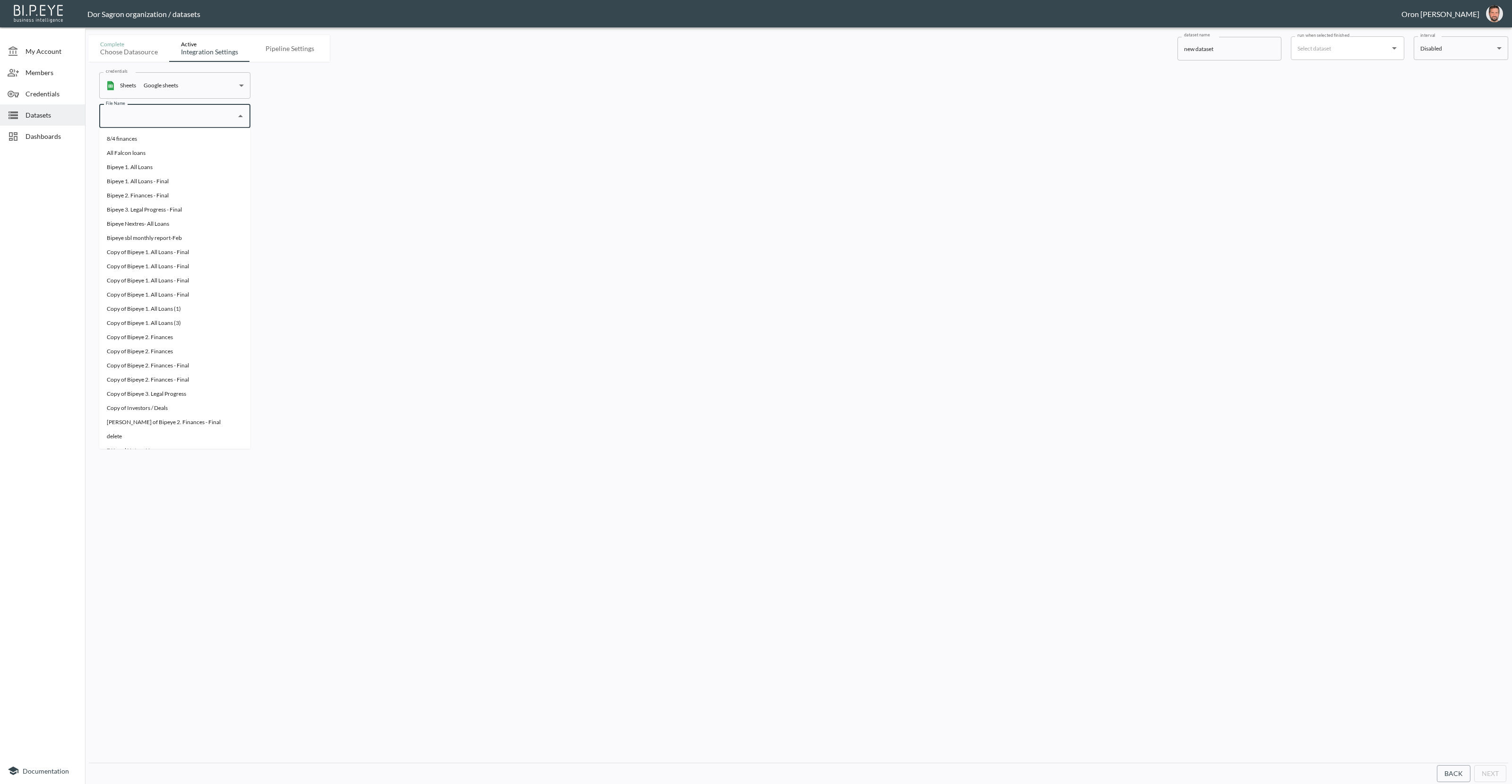
click at [169, 149] on li "All Falcon loans" at bounding box center [174, 153] width 151 height 14
type input "All Falcon loans"
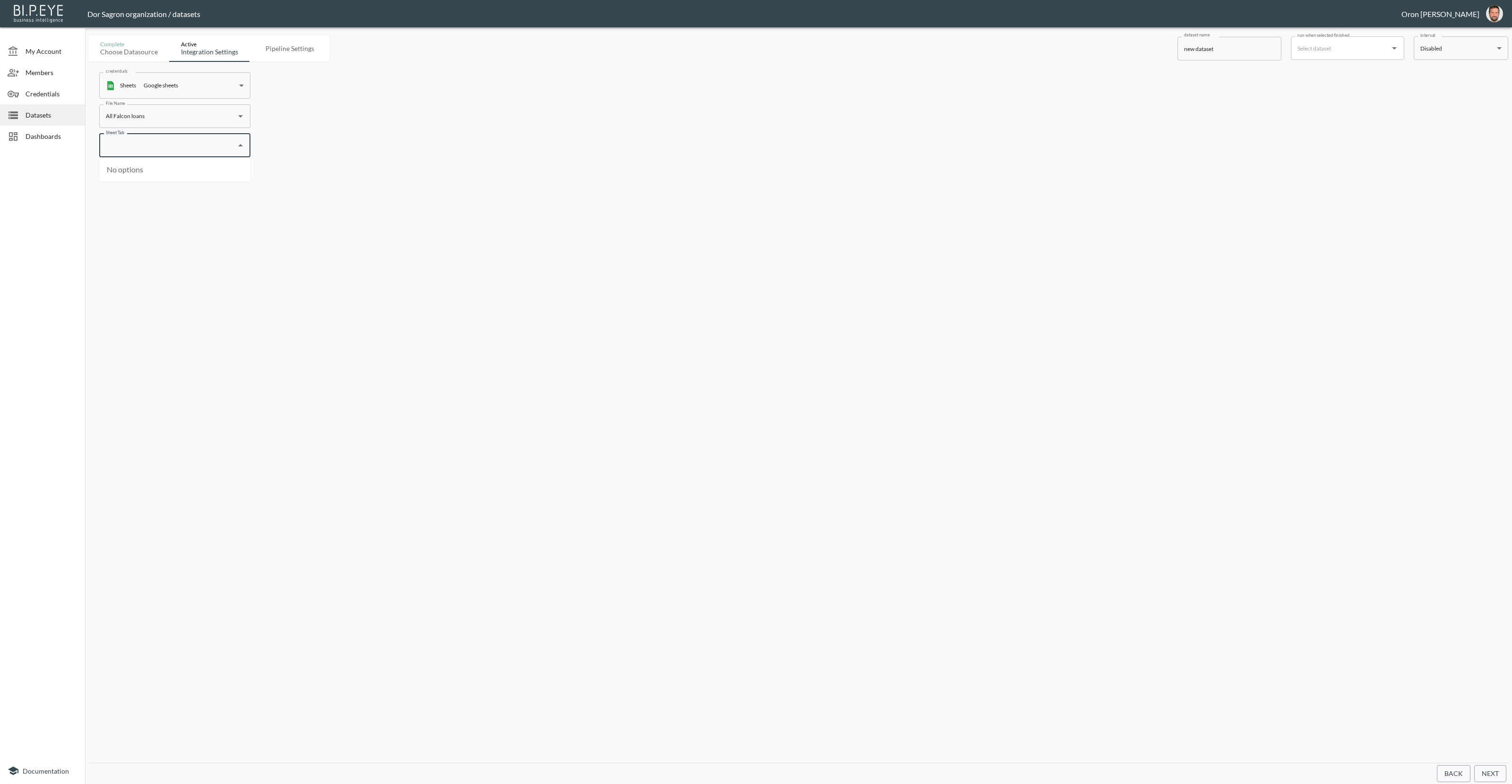
click at [169, 152] on input "Sheet Tab" at bounding box center [168, 145] width 129 height 15
drag, startPoint x: 163, startPoint y: 168, endPoint x: 238, endPoint y: 212, distance: 87.0
click at [164, 168] on li "גיליון1 (index 0)" at bounding box center [174, 168] width 151 height 14
type input "גיליון1"
click at [399, 266] on div "credentials Sheets Google sheets cd52e694-e96e-49dc-818e-8e6cf732aebe credentia…" at bounding box center [798, 412] width 1419 height 701
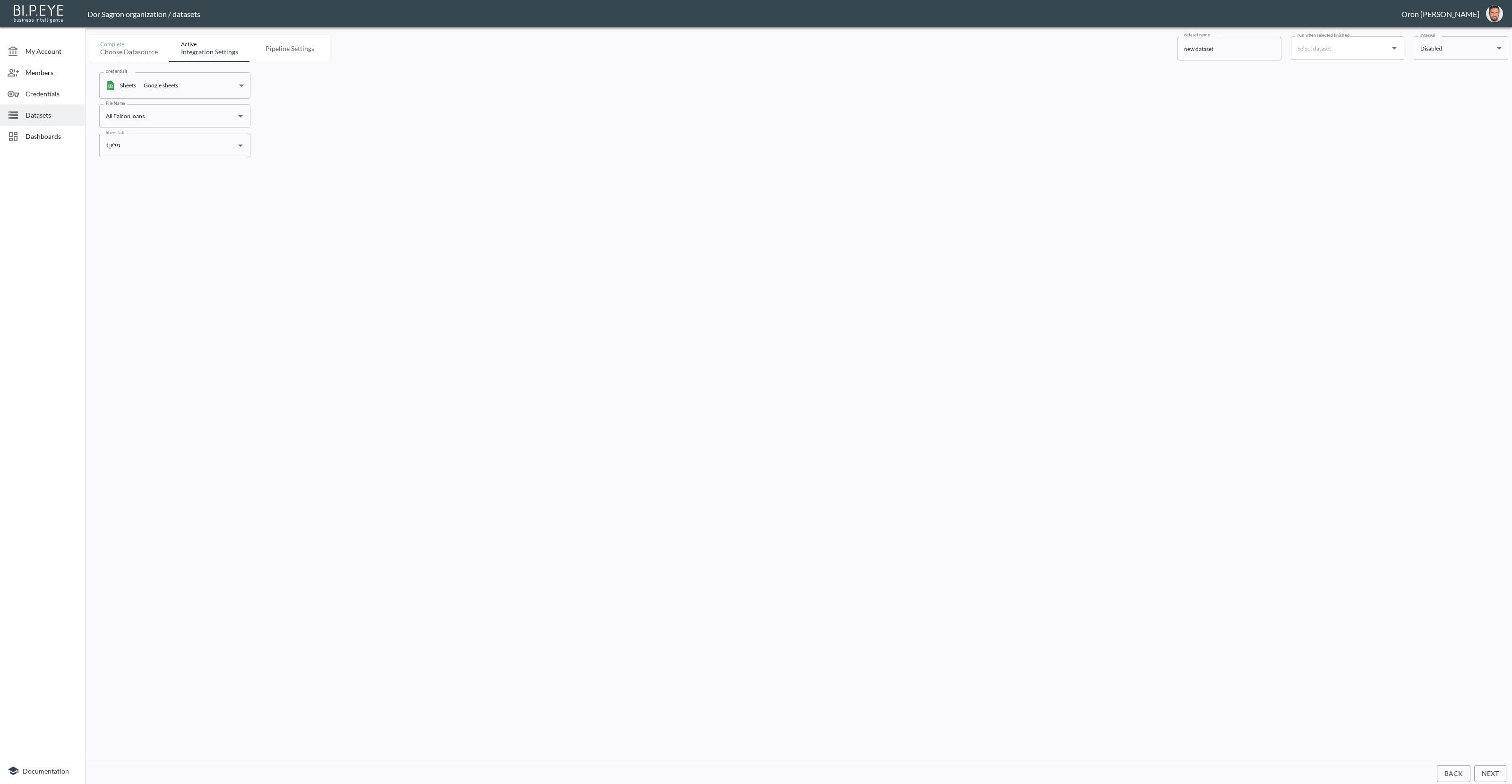
click at [630, 146] on div "credentials Sheets Google sheets cd52e694-e96e-49dc-818e-8e6cf732aebe credentia…" at bounding box center [798, 115] width 1419 height 106
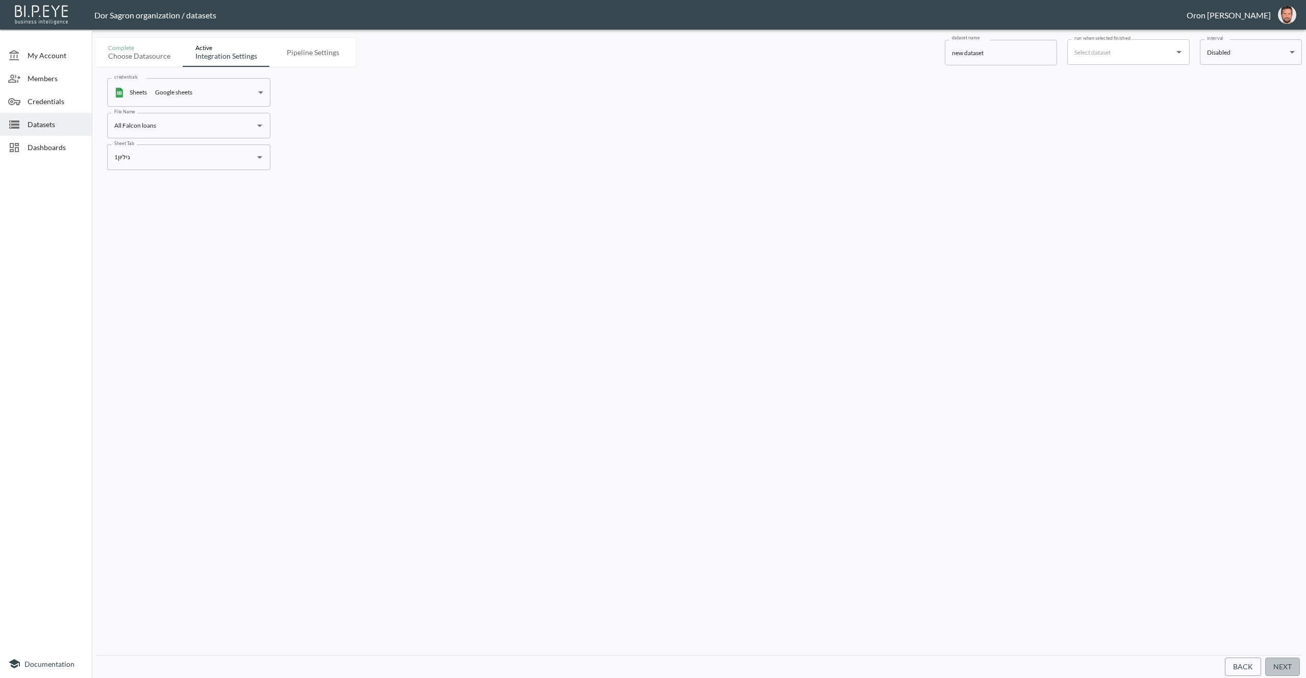
click at [1289, 660] on button "Next" at bounding box center [1283, 666] width 35 height 19
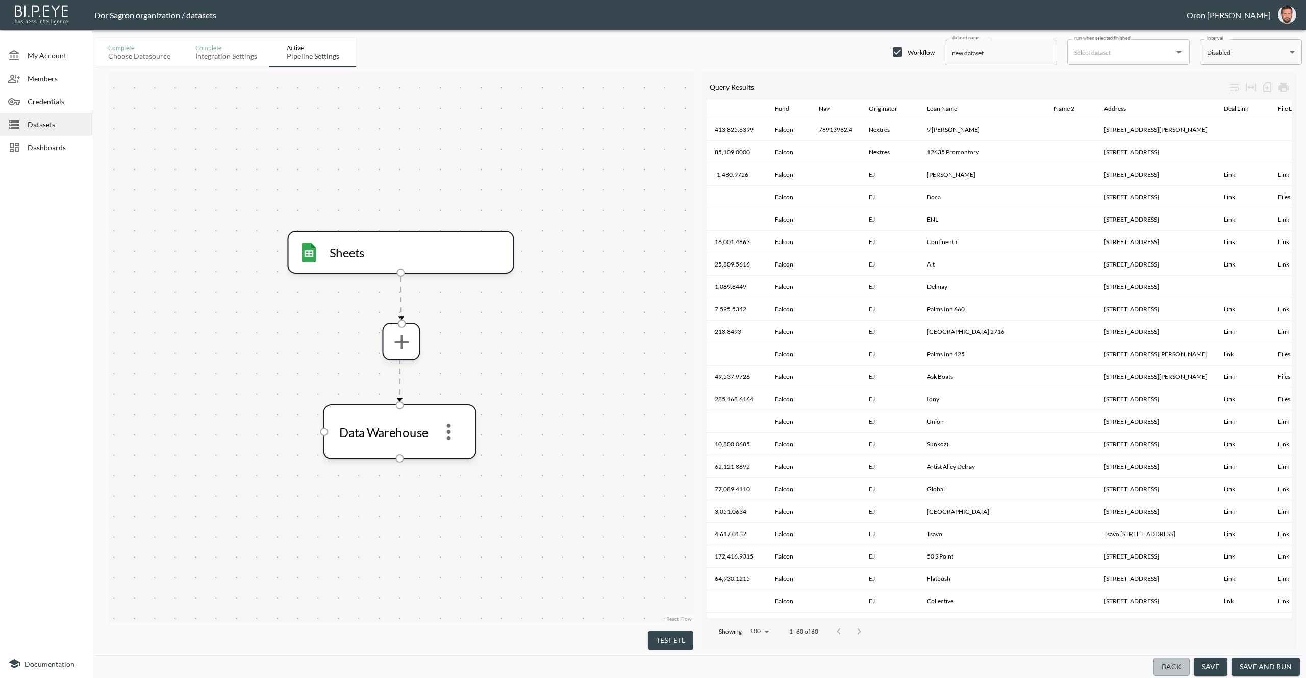
click at [1172, 664] on button "Back" at bounding box center [1172, 666] width 36 height 19
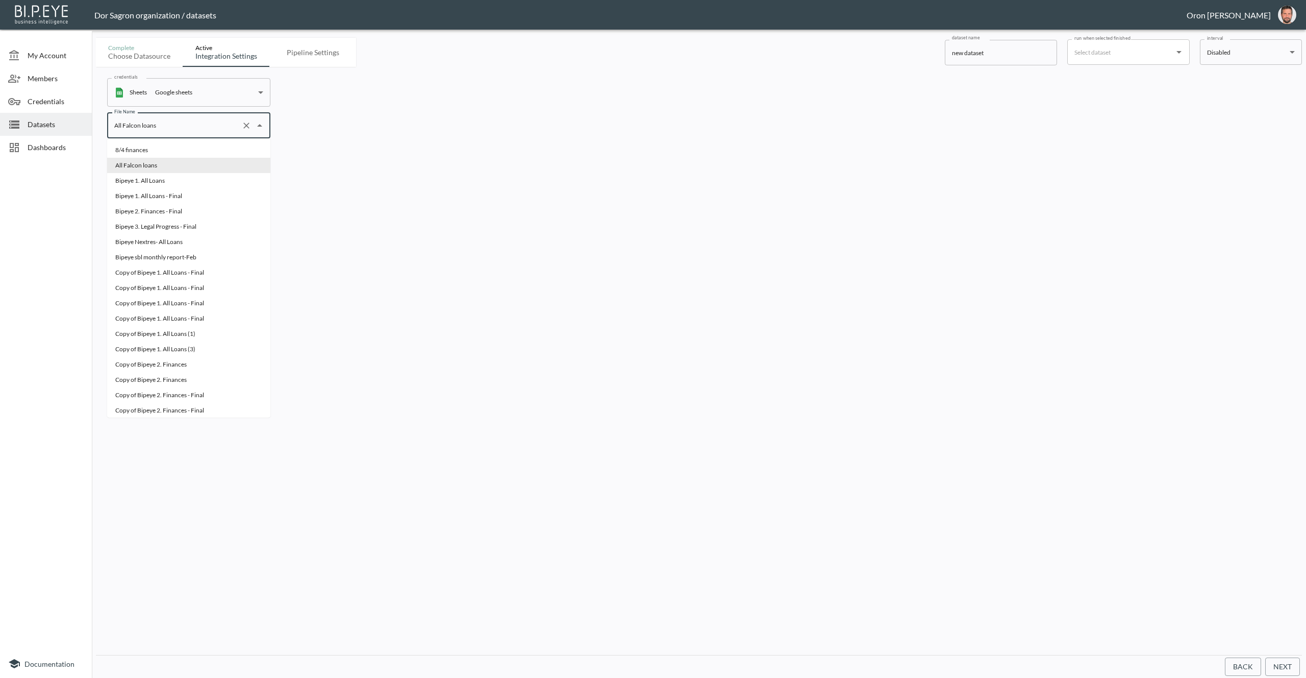
click at [165, 127] on input "All Falcon loans" at bounding box center [175, 125] width 126 height 16
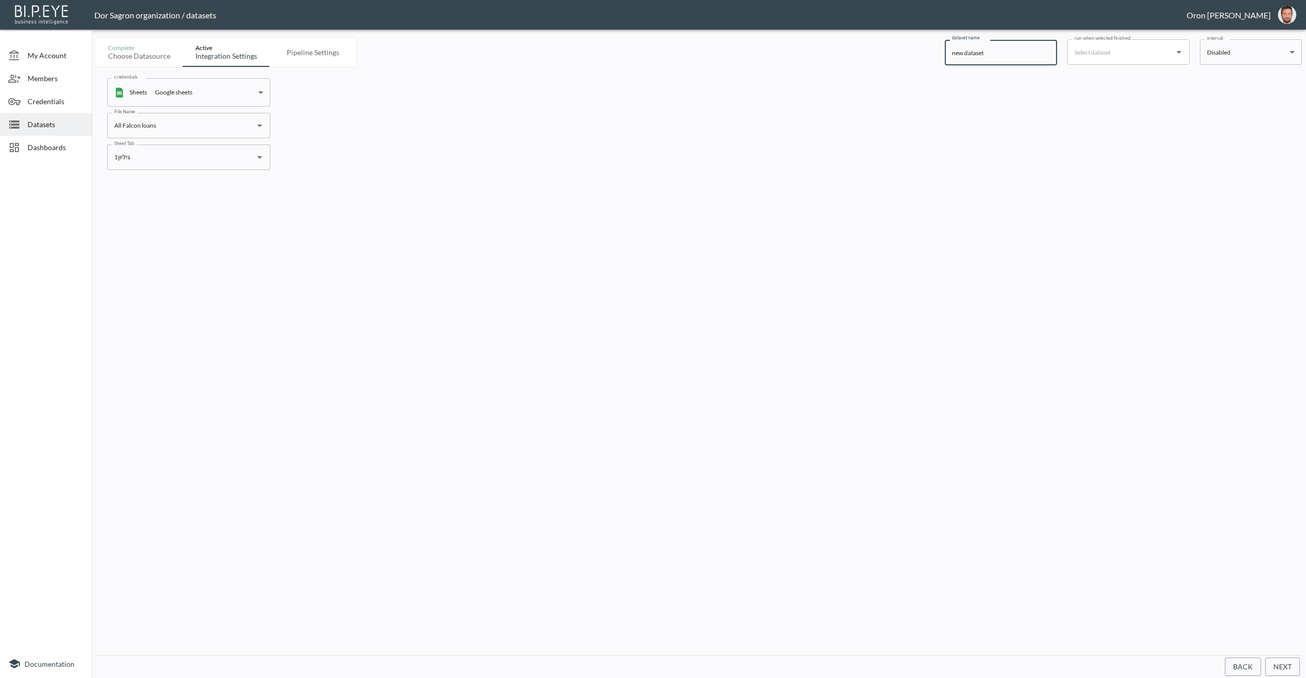
click at [983, 44] on input "new dataset" at bounding box center [1001, 53] width 112 height 26
paste input "All Falcon loans"
click at [774, 140] on div "credentials Sheets Google sheets cd52e694-e96e-49dc-818e-8e6cf732aebe credentia…" at bounding box center [699, 124] width 1206 height 115
drag, startPoint x: 1024, startPoint y: 75, endPoint x: 1020, endPoint y: 61, distance: 14.7
click at [1023, 71] on div "credentials Sheets Google sheets cd52e694-e96e-49dc-818e-8e6cf732aebe credentia…" at bounding box center [699, 124] width 1206 height 115
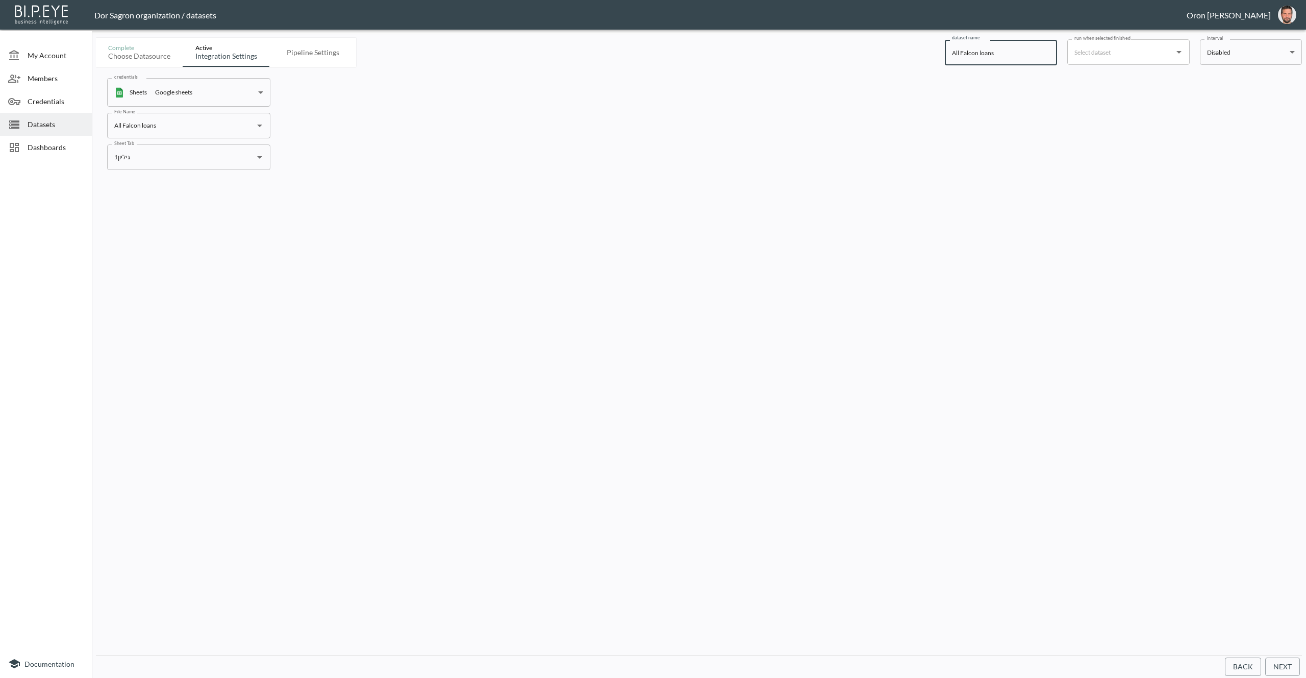
click at [1020, 61] on input "All Falcon loans" at bounding box center [1001, 53] width 112 height 26
type input "All Falcon loans - Database"
click at [1289, 665] on button "Next" at bounding box center [1283, 666] width 35 height 19
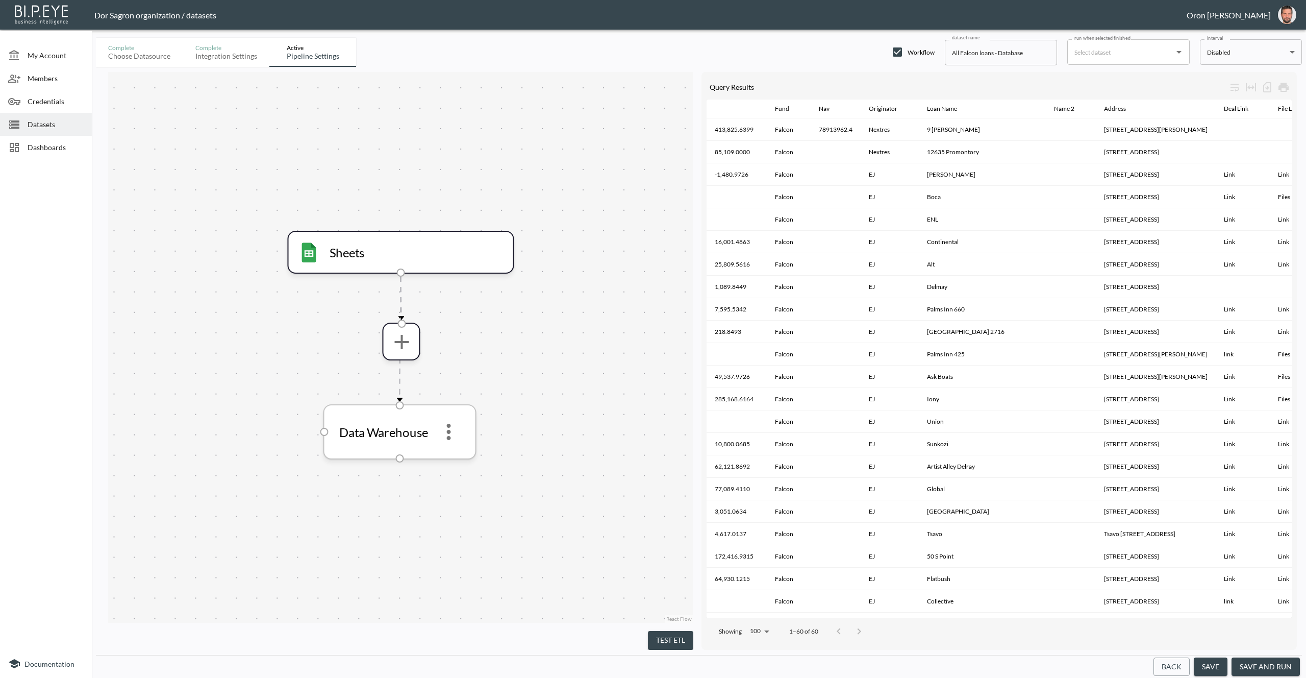
click at [457, 422] on icon "more" at bounding box center [449, 431] width 24 height 24
click at [454, 455] on p "Edit" at bounding box center [449, 460] width 14 height 12
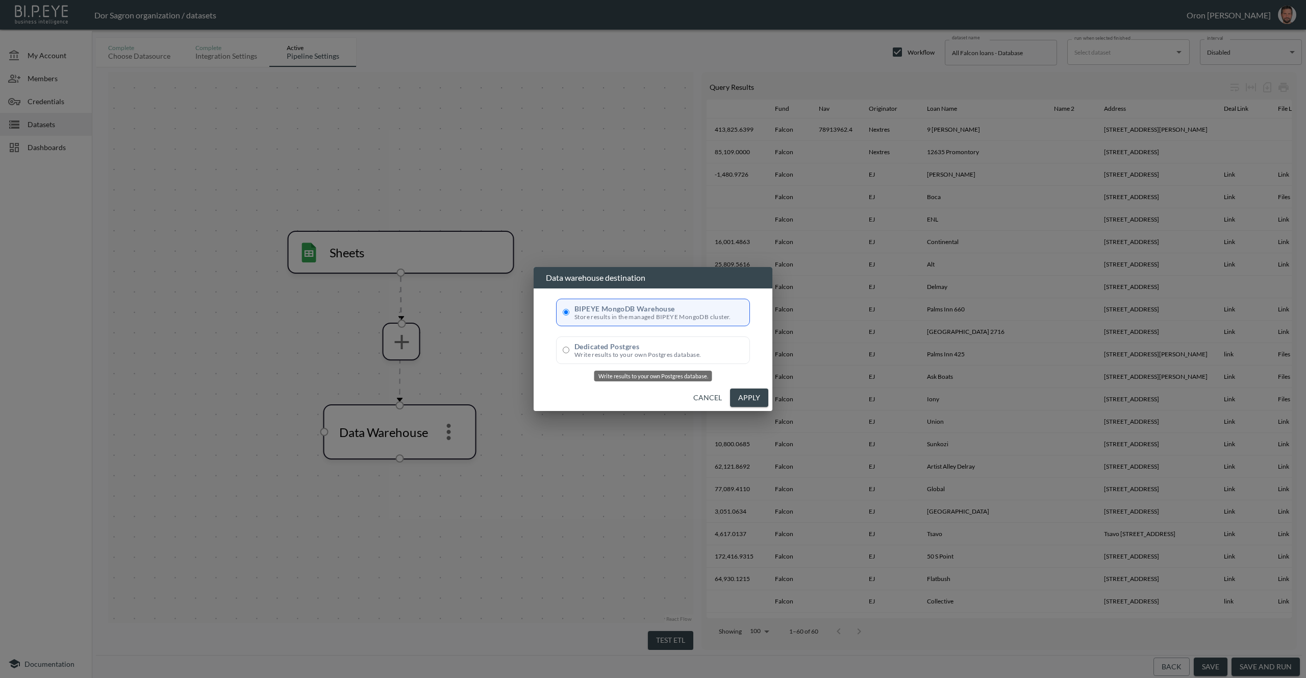
click at [566, 348] on input "Dedicated Postgres Write results to your own Postgres database." at bounding box center [566, 350] width 7 height 7
radio input "true"
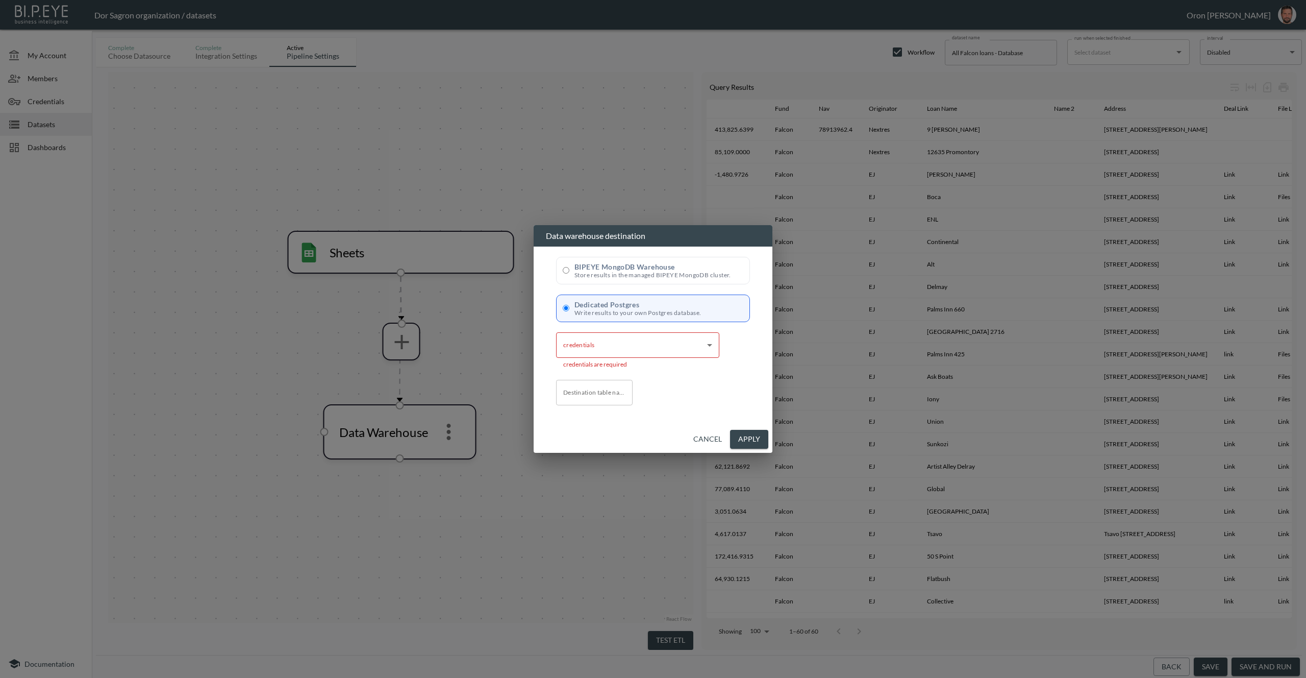
click at [663, 349] on body "BI.P.EYE, Interactive Analytics Dashboards - app Dor Sagron organization / data…" at bounding box center [653, 339] width 1306 height 678
click at [651, 365] on li "PostgreSQL IBI" at bounding box center [637, 368] width 163 height 15
type input "e0f31efe-221b-49c6-958e-09e9c3a0717d"
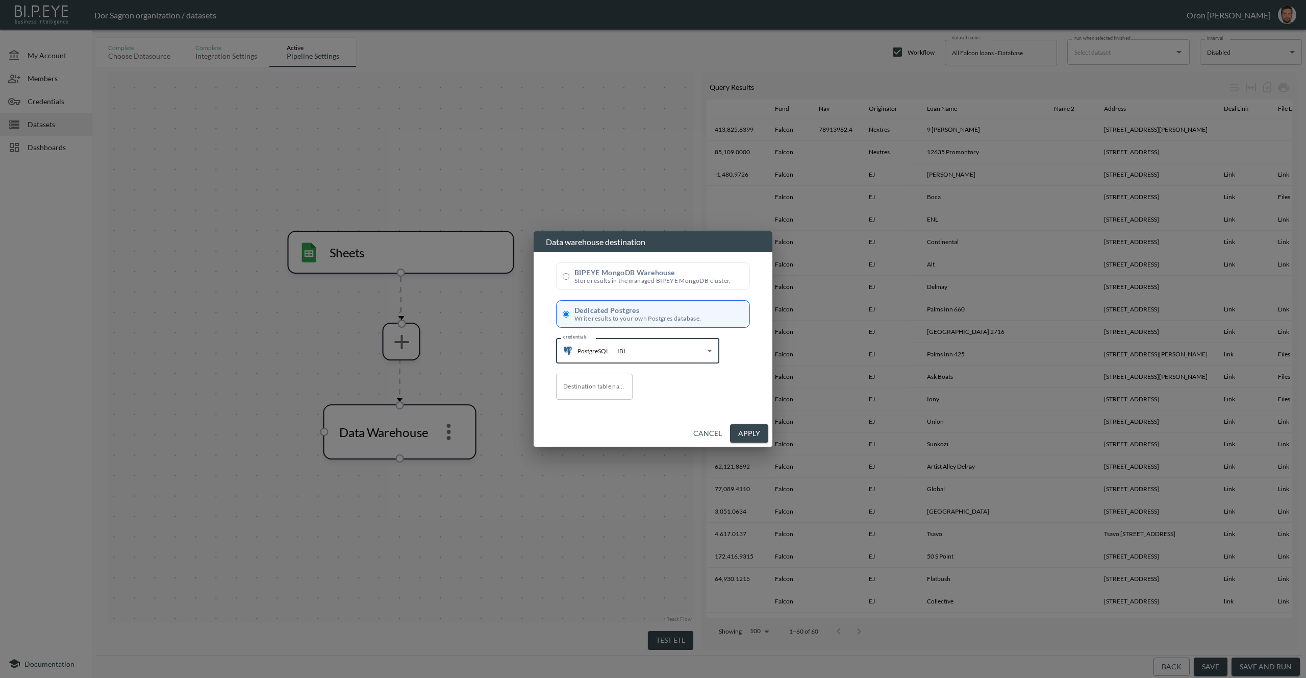
click at [598, 389] on input "Destination table name" at bounding box center [594, 387] width 77 height 26
type input "all_falcon_loans"
click at [759, 426] on button "Apply" at bounding box center [749, 433] width 38 height 19
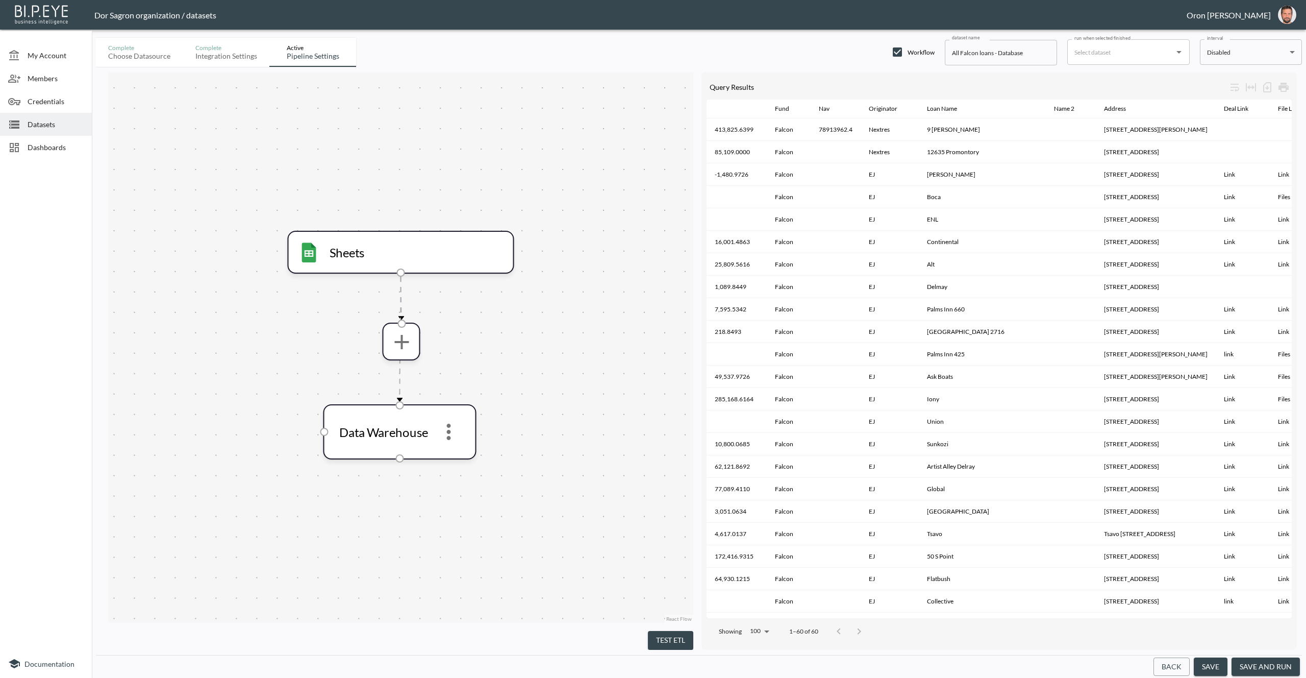
click at [1271, 667] on button "save and run" at bounding box center [1266, 666] width 68 height 19
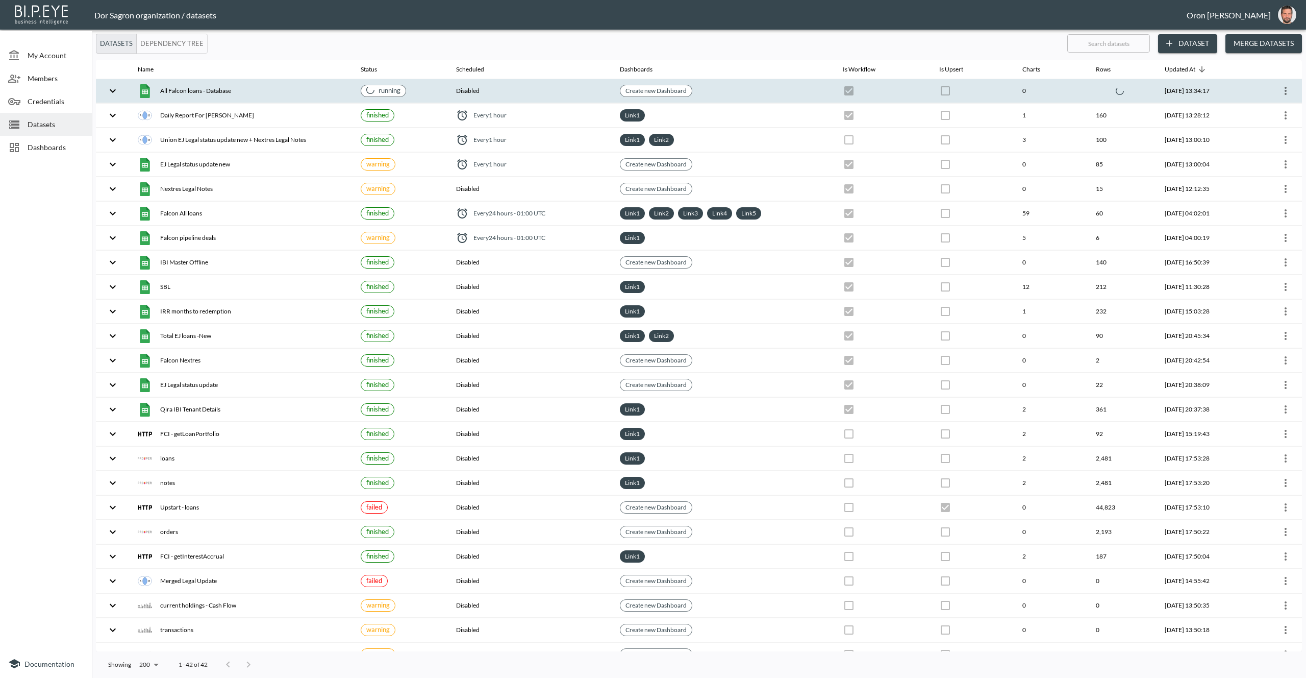
click at [772, 95] on th "Create new Dashboard" at bounding box center [723, 91] width 223 height 24
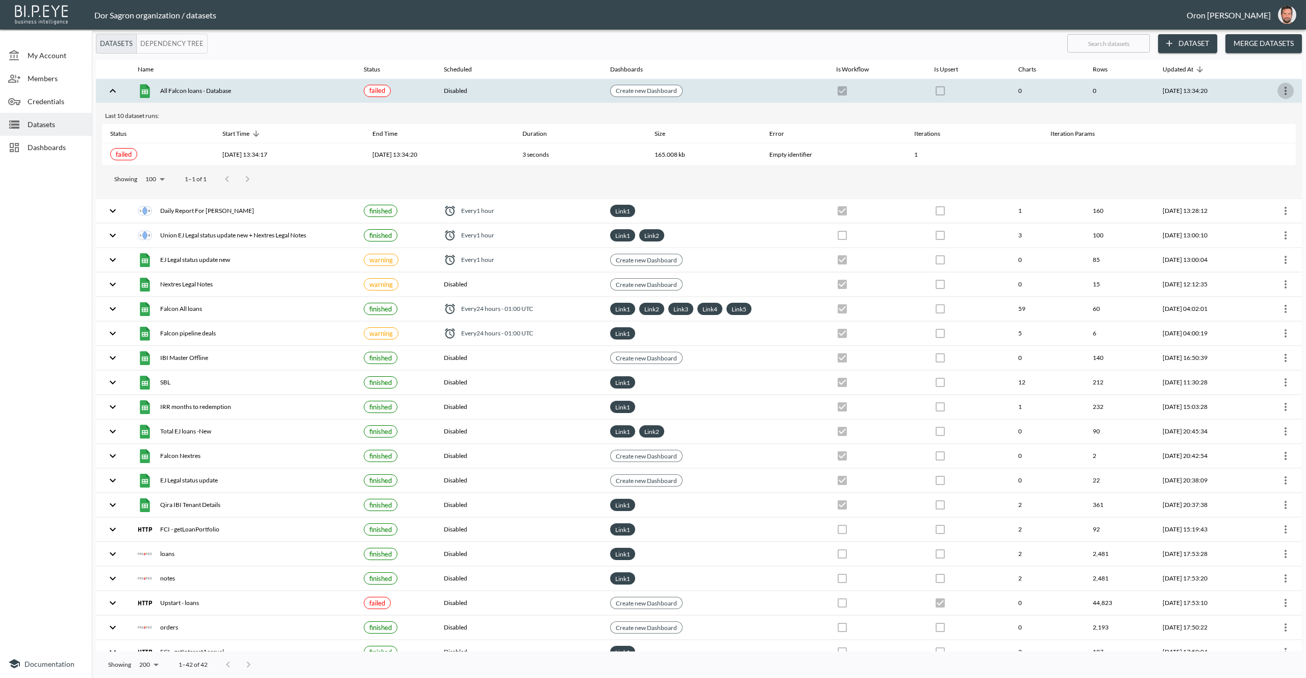
click at [1285, 90] on icon "more" at bounding box center [1286, 91] width 12 height 12
click at [1281, 111] on p "Edit Data Pipeline" at bounding box center [1255, 111] width 63 height 12
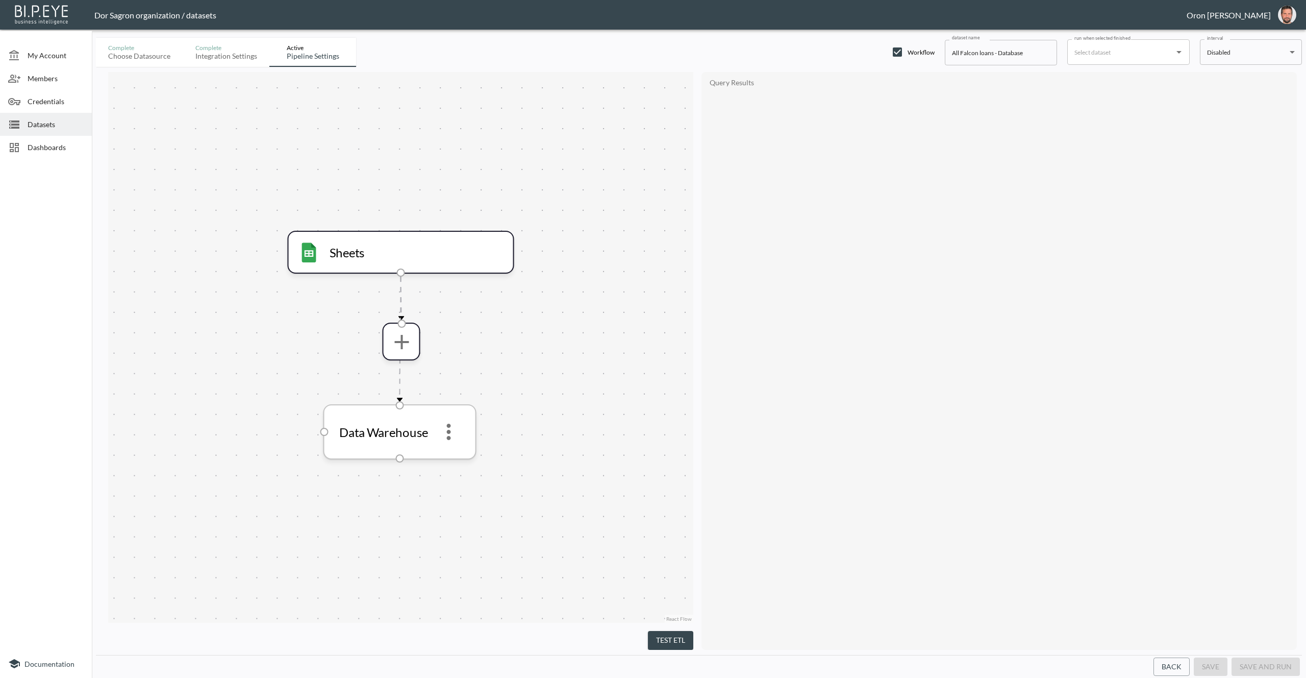
click at [455, 424] on icon "more" at bounding box center [449, 431] width 24 height 24
click at [448, 451] on li "Edit" at bounding box center [449, 460] width 31 height 18
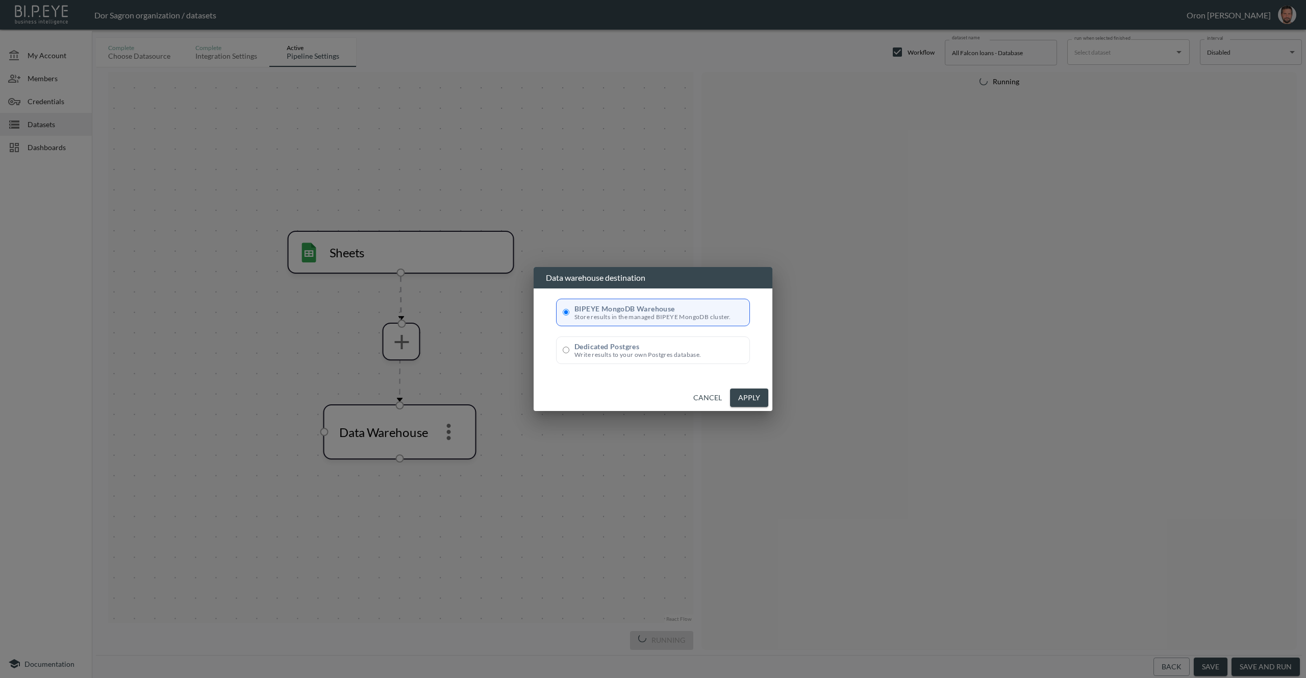
radio input "false"
radio input "true"
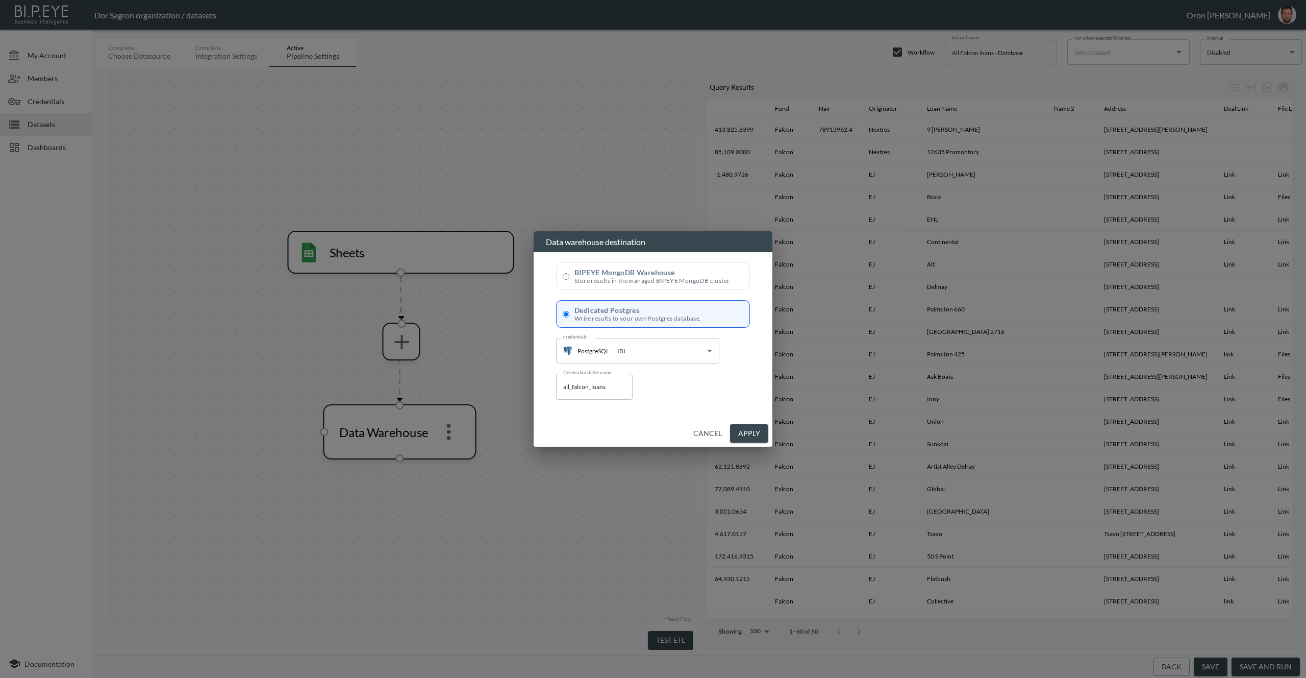
click at [590, 390] on input "all_falcon_loans" at bounding box center [594, 387] width 77 height 26
drag, startPoint x: 590, startPoint y: 390, endPoint x: 612, endPoint y: 417, distance: 35.2
click at [590, 390] on input "all_falcon_loans" at bounding box center [594, 387] width 77 height 26
type input "ש"
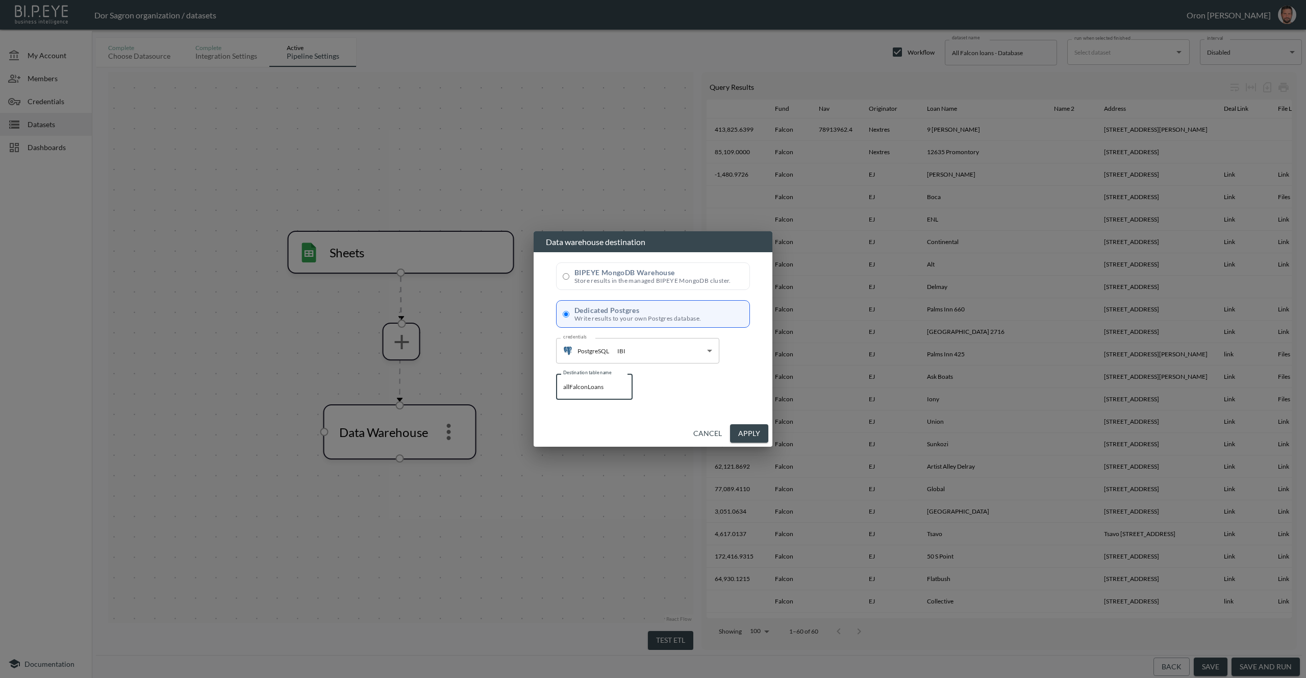
type input "allFalconLoans"
click at [760, 432] on button "Apply" at bounding box center [749, 433] width 38 height 19
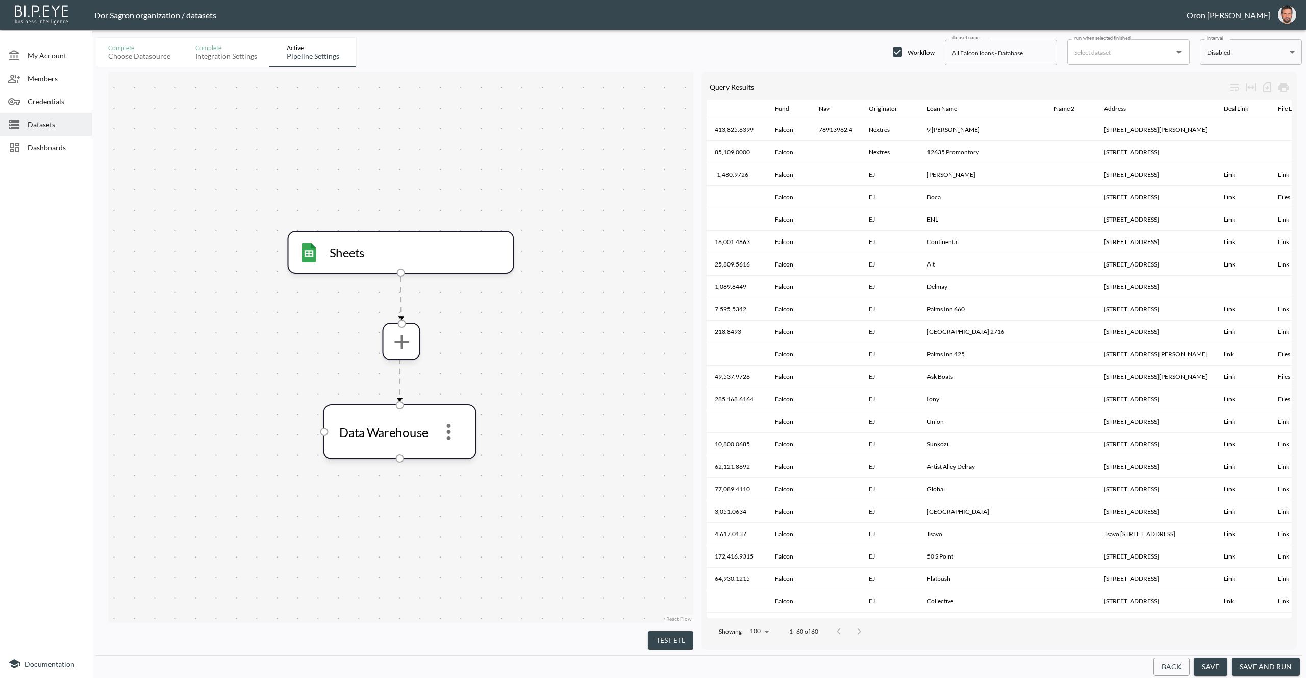
drag, startPoint x: 1283, startPoint y: 667, endPoint x: 1262, endPoint y: 650, distance: 27.3
click at [1283, 667] on button "save and run" at bounding box center [1266, 666] width 68 height 19
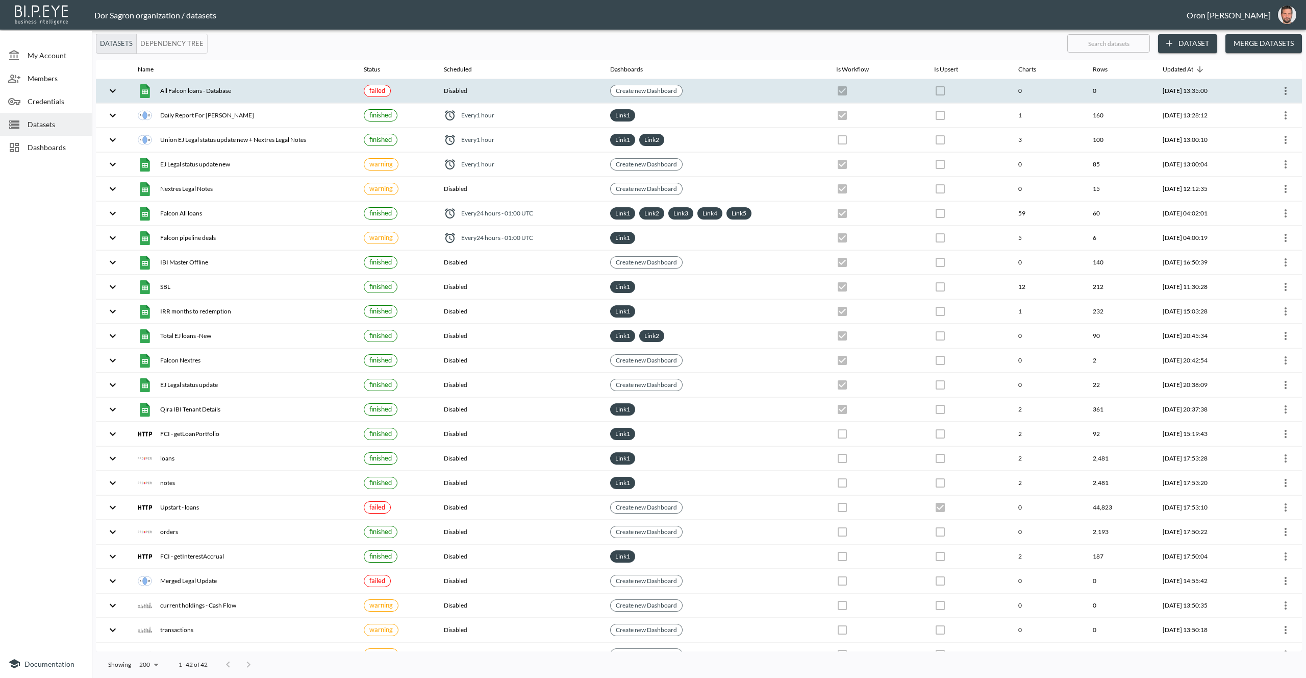
click at [785, 94] on th "Create new Dashboard" at bounding box center [715, 91] width 226 height 24
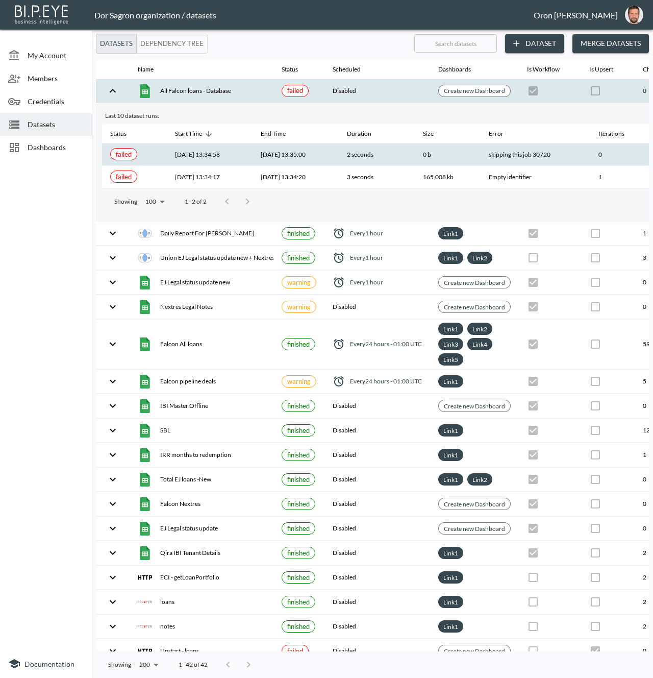
scroll to position [0, 190]
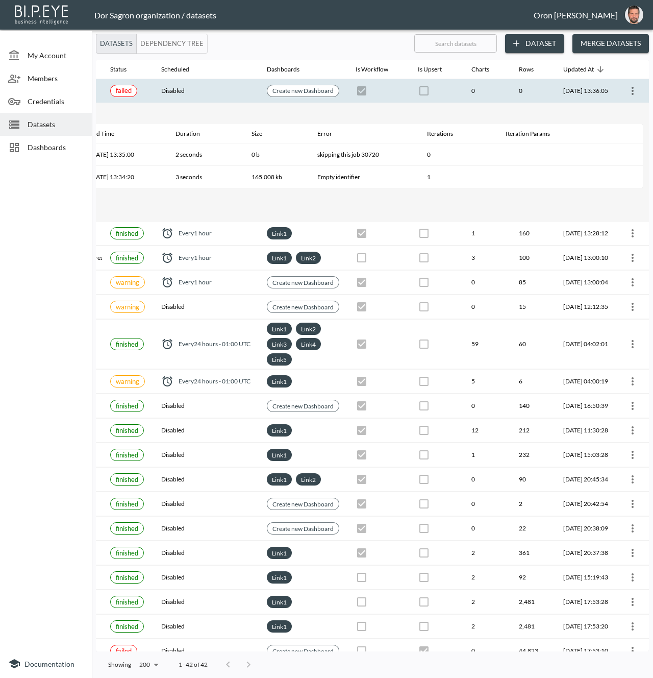
click at [630, 90] on icon "more" at bounding box center [633, 91] width 12 height 12
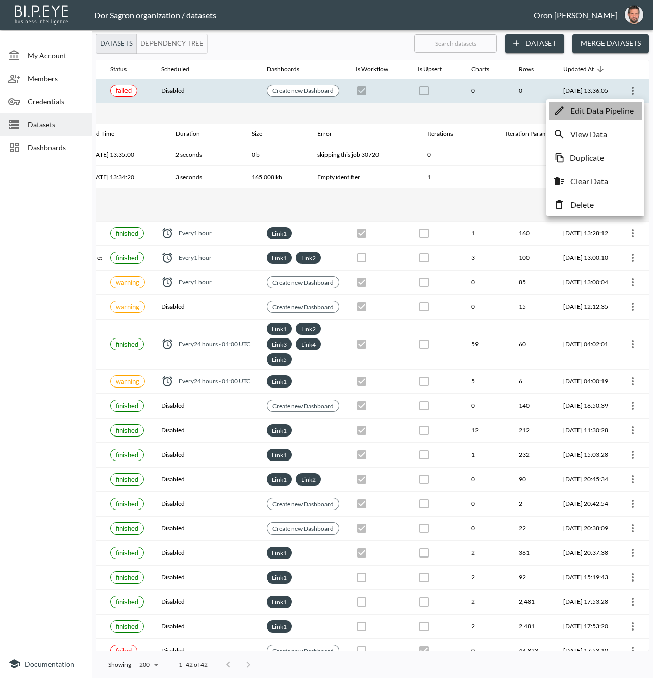
click at [627, 110] on p "Edit Data Pipeline" at bounding box center [602, 111] width 63 height 12
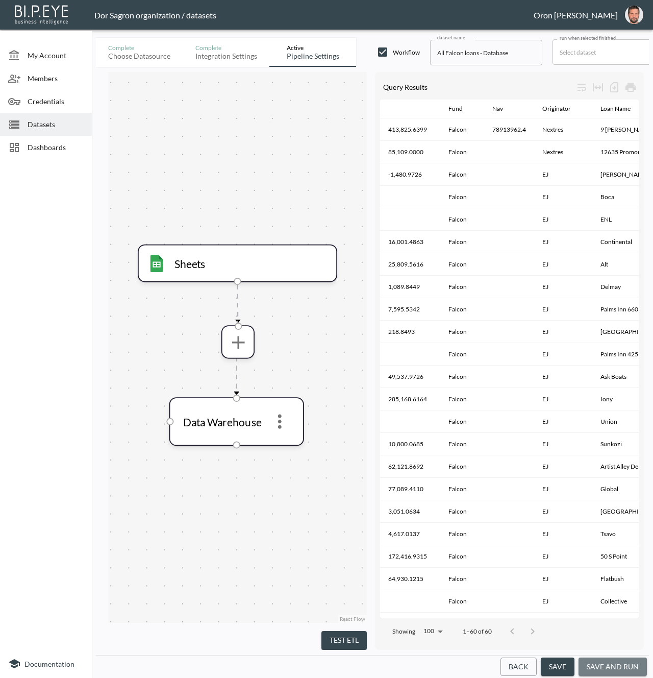
click at [616, 662] on button "save and run" at bounding box center [613, 666] width 68 height 19
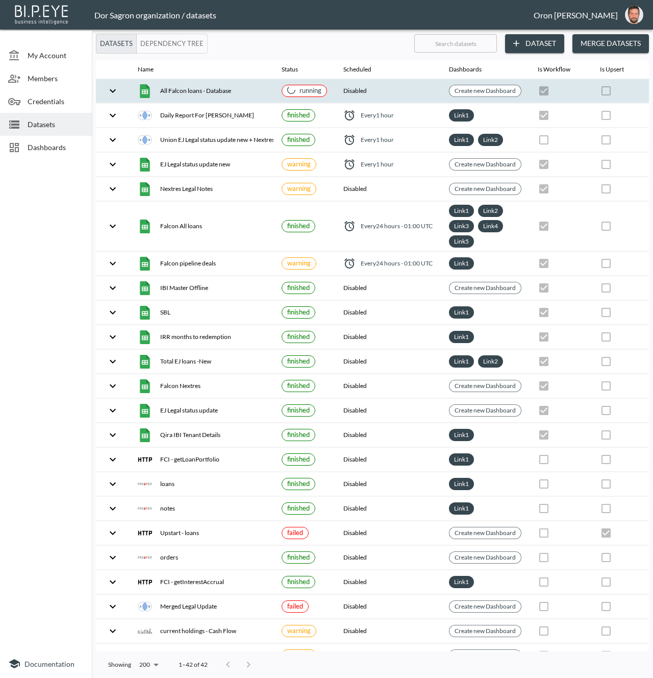
click at [402, 90] on th "Disabled" at bounding box center [388, 91] width 106 height 24
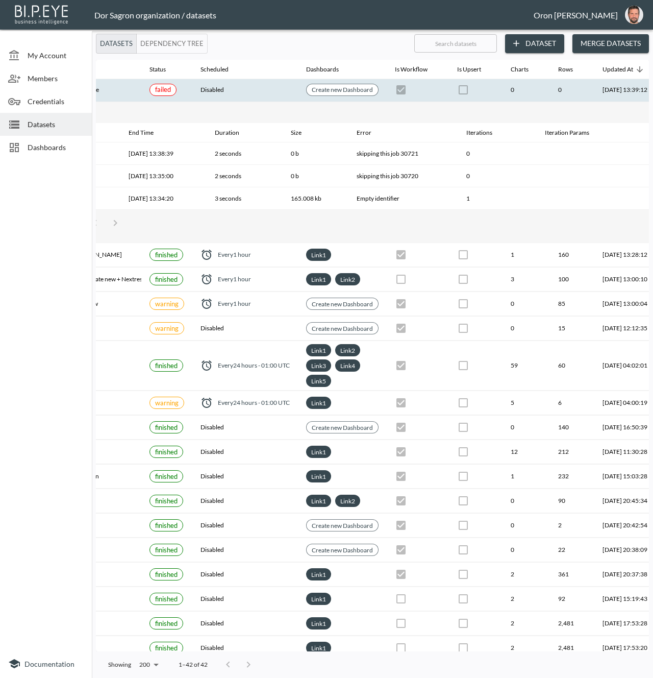
scroll to position [1, 0]
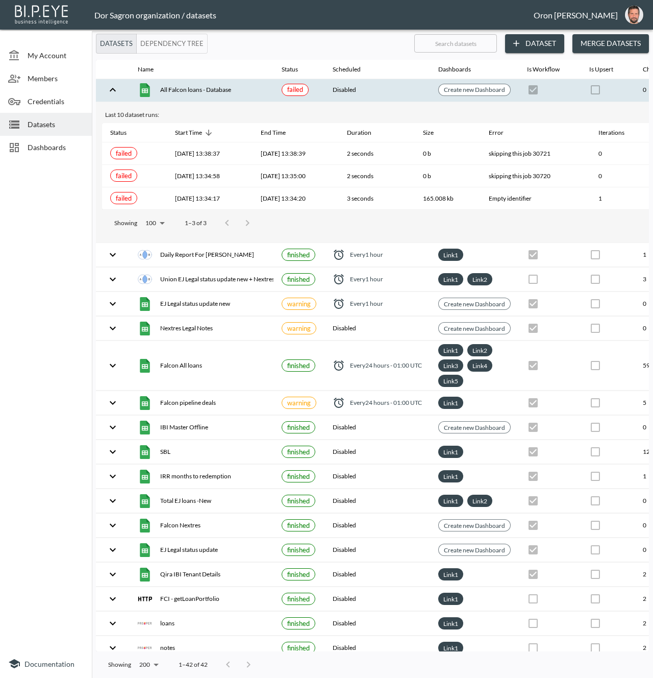
click at [219, 90] on div "All Falcon loans - Database" at bounding box center [202, 90] width 128 height 14
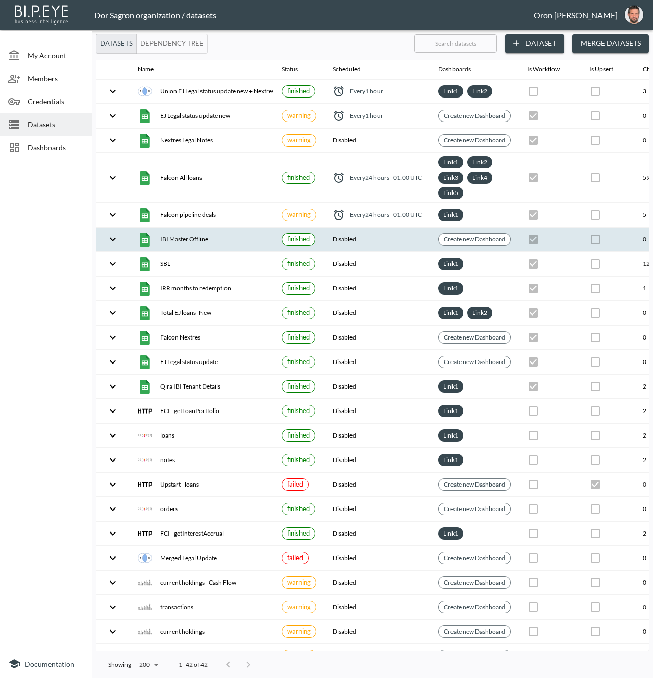
scroll to position [0, 0]
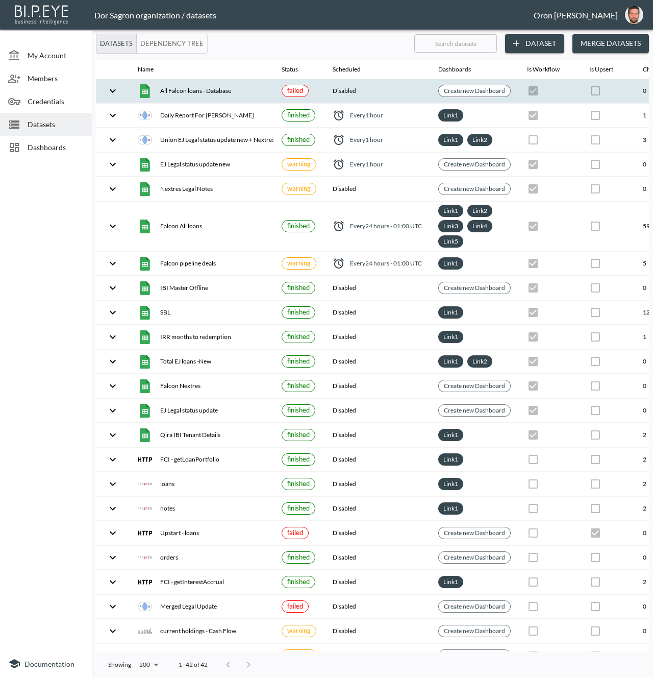
click at [257, 85] on div "All Falcon loans - Database" at bounding box center [202, 91] width 128 height 14
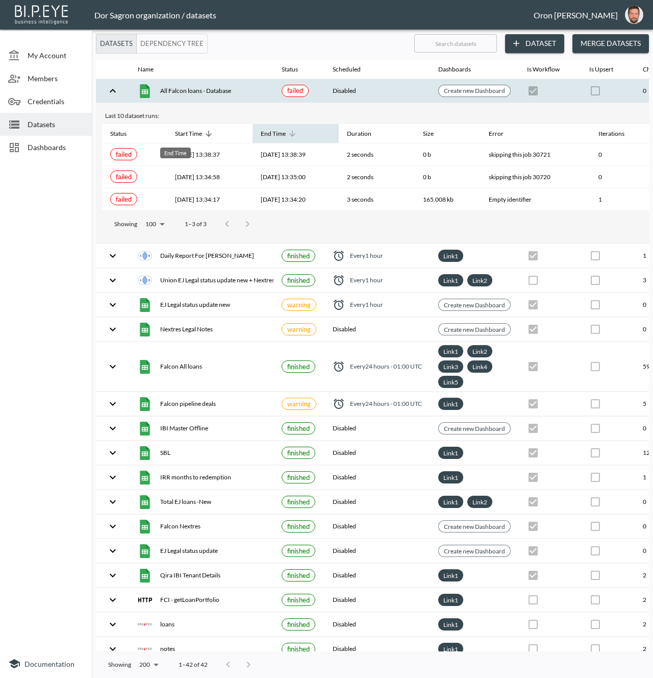
scroll to position [0, 190]
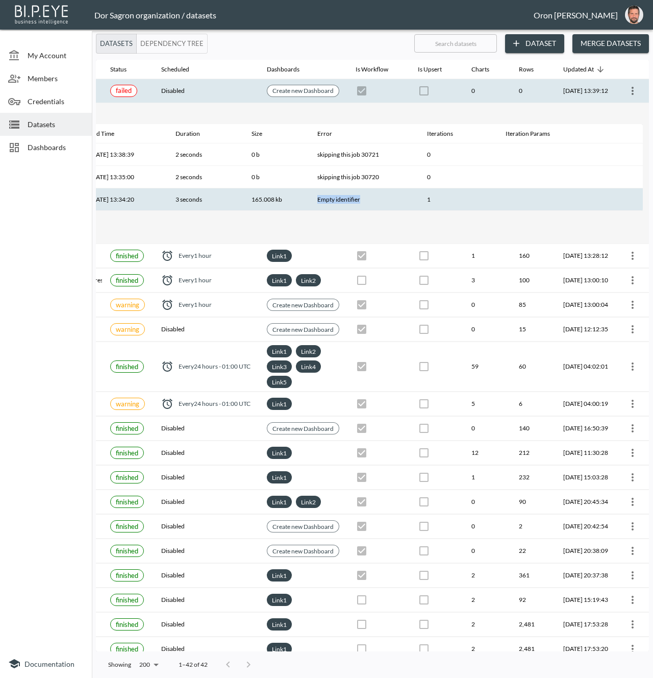
drag, startPoint x: 379, startPoint y: 201, endPoint x: 326, endPoint y: 201, distance: 53.1
click at [326, 201] on th "Empty identifier" at bounding box center [364, 199] width 110 height 22
copy th "Empty identifier"
click at [629, 92] on icon "more" at bounding box center [633, 91] width 12 height 12
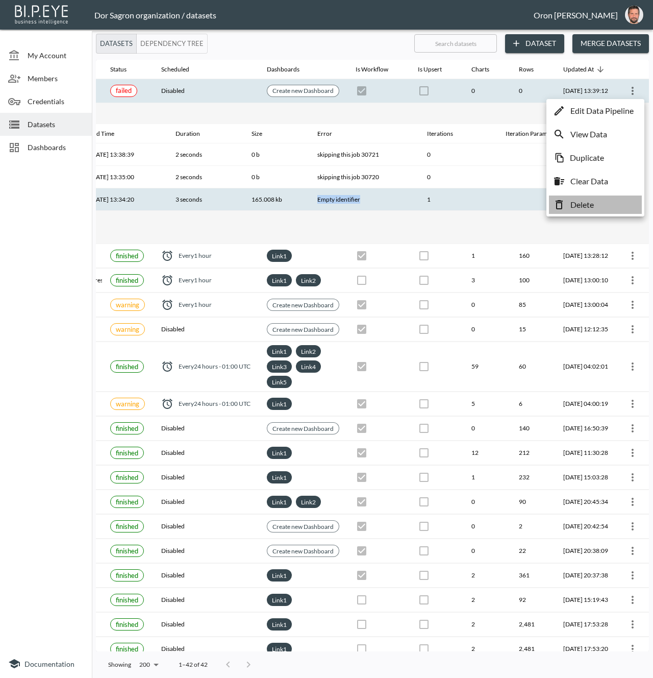
click at [594, 199] on p "Delete" at bounding box center [582, 205] width 23 height 12
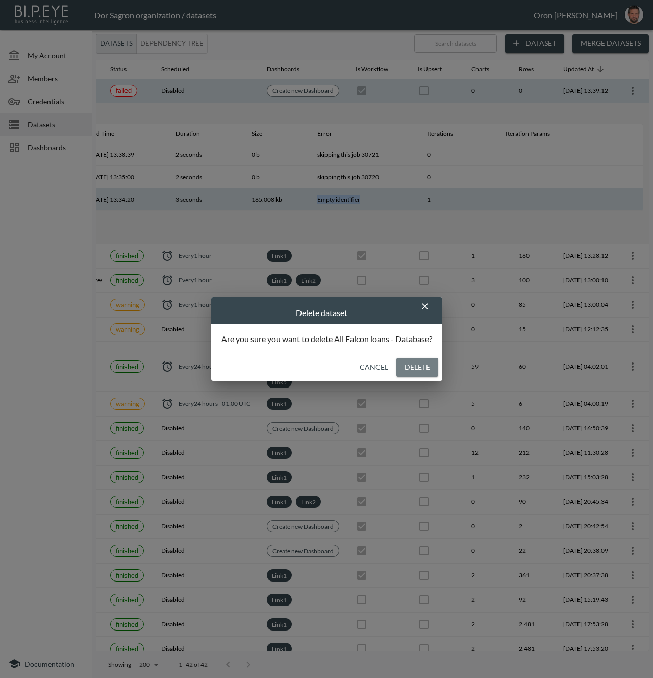
drag, startPoint x: 417, startPoint y: 361, endPoint x: 378, endPoint y: 319, distance: 56.7
click at [418, 359] on button "Delete" at bounding box center [418, 367] width 42 height 19
checkbox input "false"
checkbox input "true"
checkbox input "false"
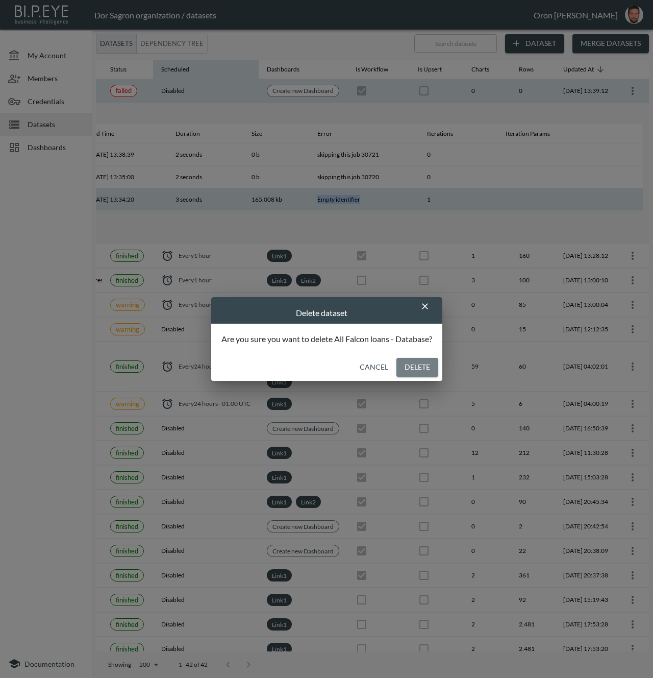
checkbox input "true"
checkbox input "false"
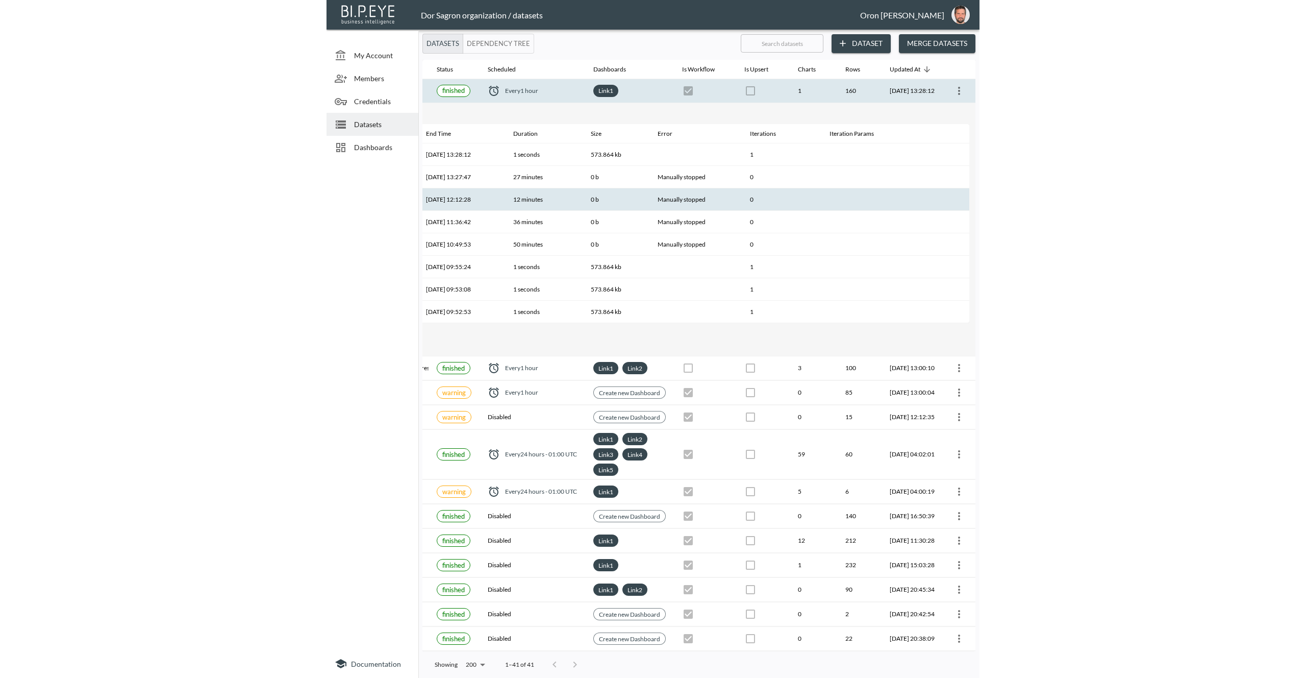
scroll to position [0, 0]
